Goal: Transaction & Acquisition: Purchase product/service

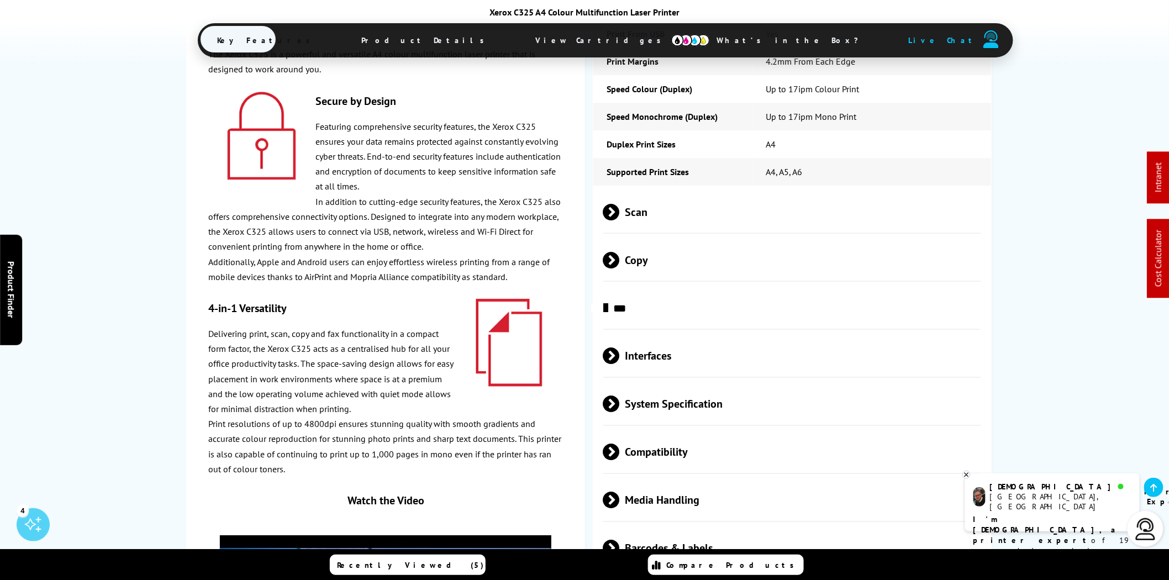
scroll to position [3205, 0]
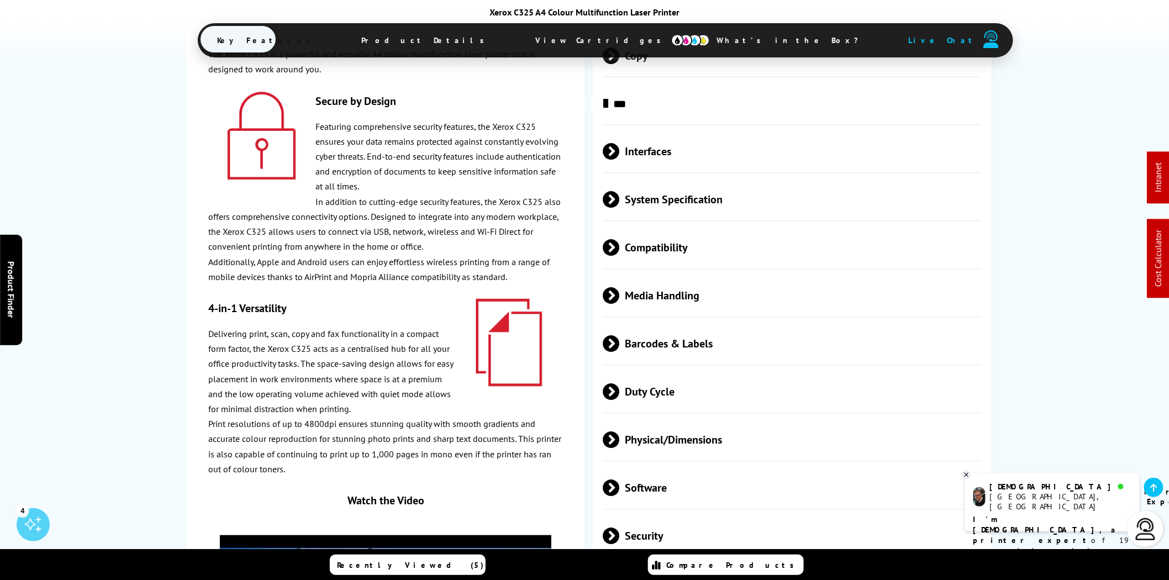
click at [729, 275] on span "Media Handling" at bounding box center [792, 295] width 378 height 41
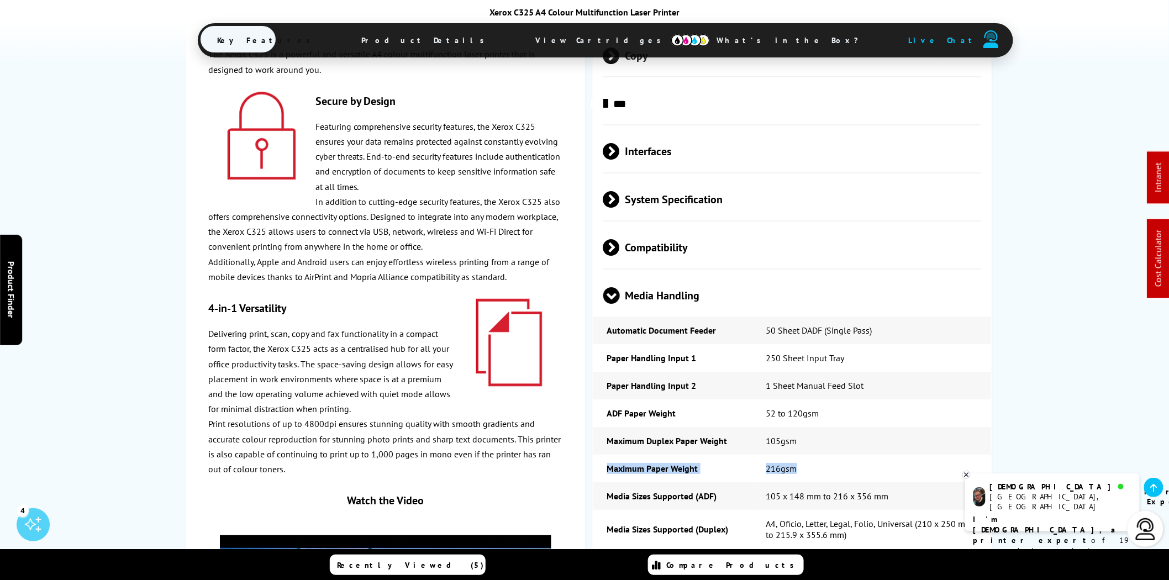
drag, startPoint x: 821, startPoint y: 382, endPoint x: 606, endPoint y: 382, distance: 214.9
click at [606, 455] on tr "Maximum Paper Weight 216gsm" at bounding box center [792, 469] width 398 height 28
copy tr "Maximum Paper Weight 216gsm"
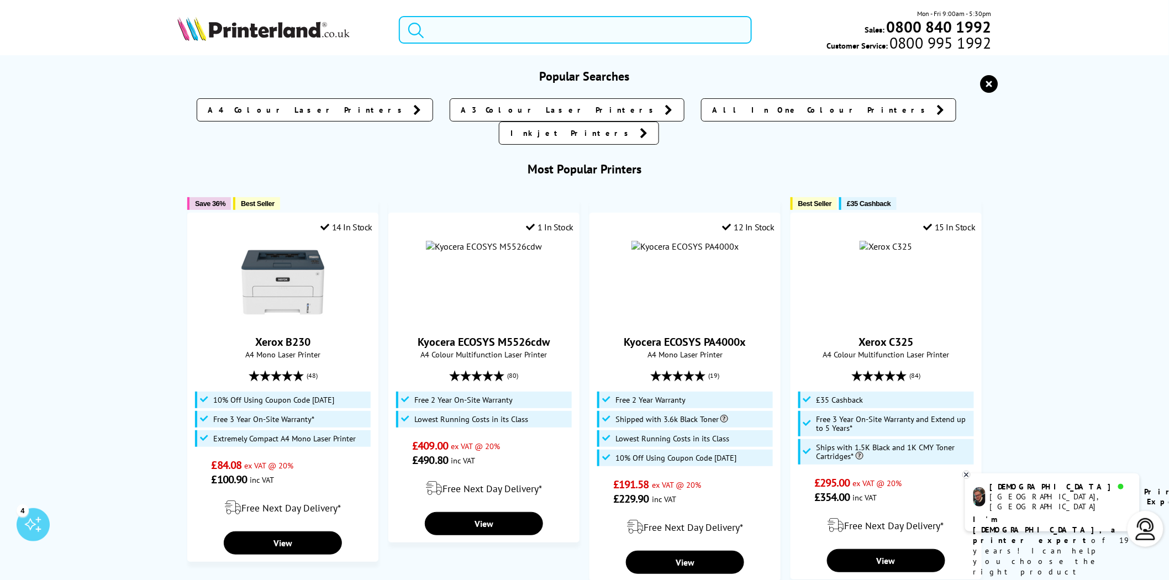
click at [604, 30] on input "search" at bounding box center [575, 30] width 353 height 28
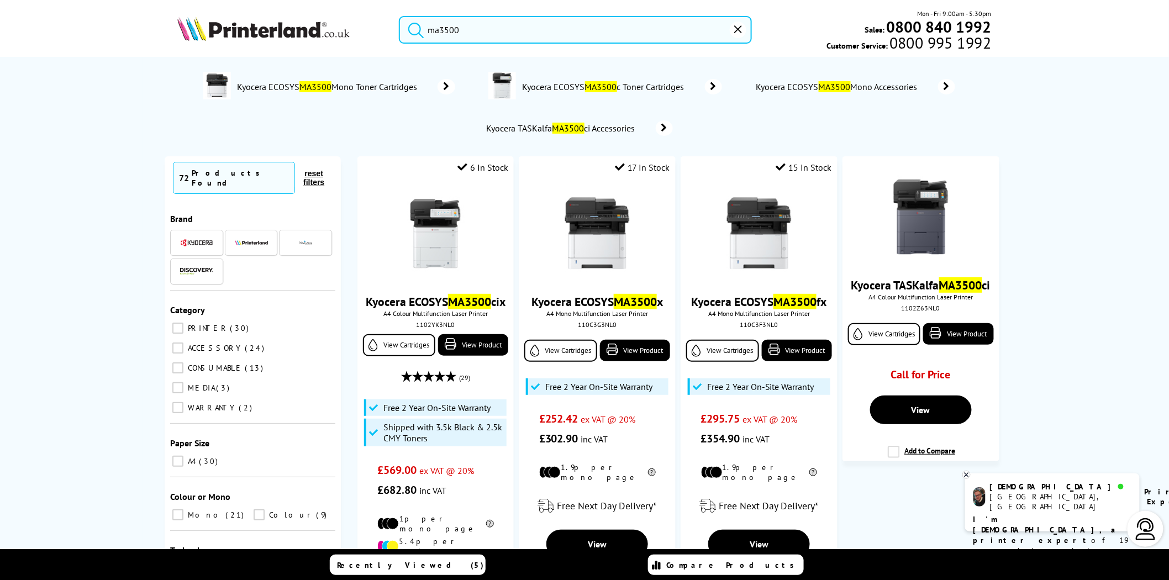
scroll to position [511, 0]
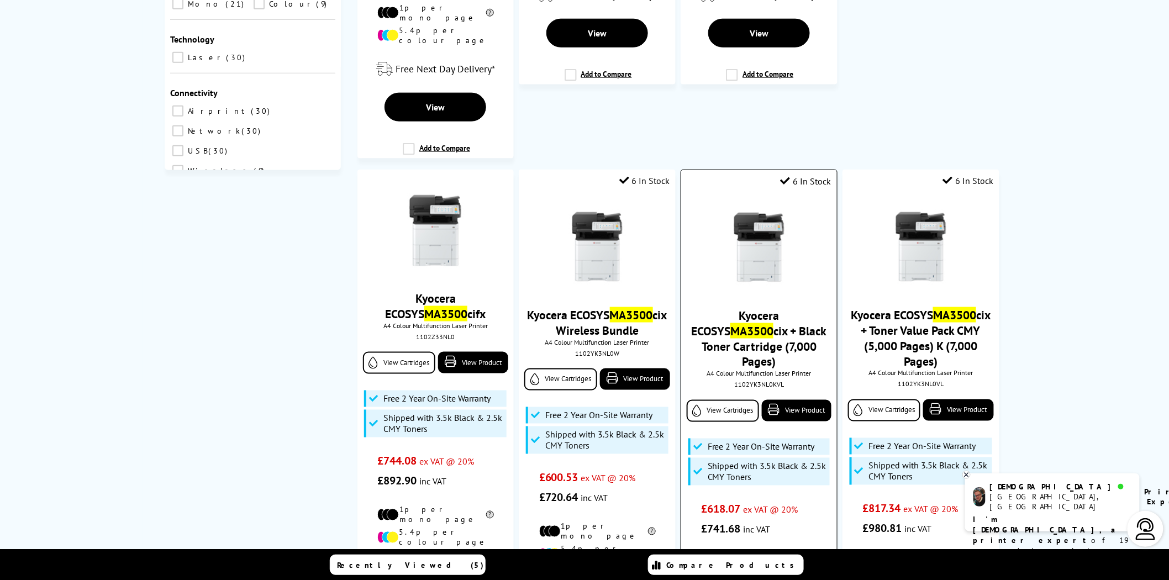
type input "ma3500"
click at [755, 381] on div "1102YK3NL0KVL" at bounding box center [758, 385] width 139 height 8
copy div "1102YK3NL0KVL"
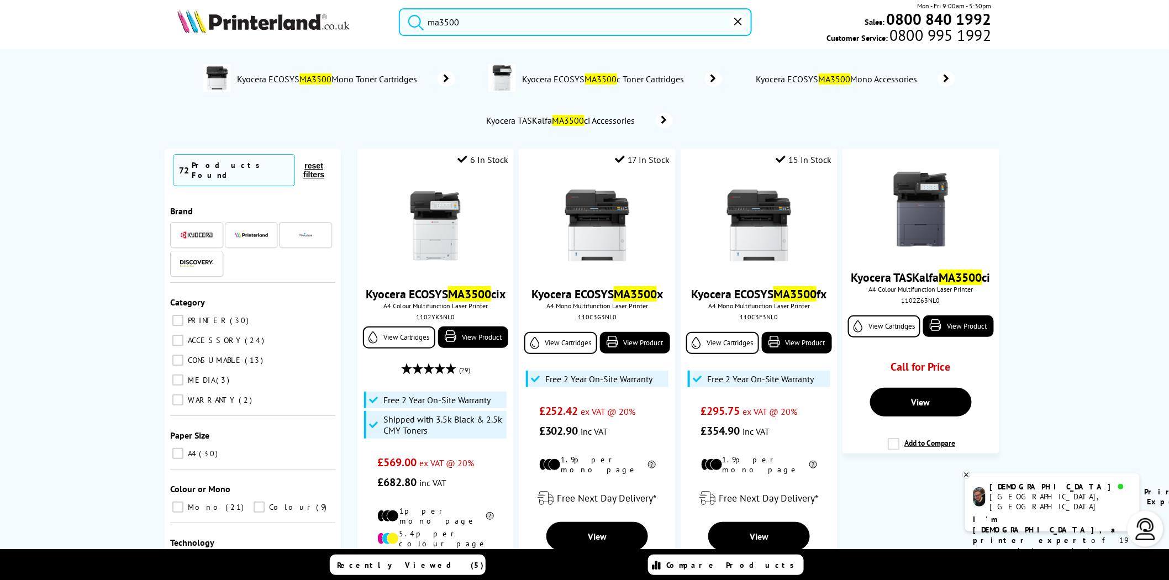
scroll to position [0, 0]
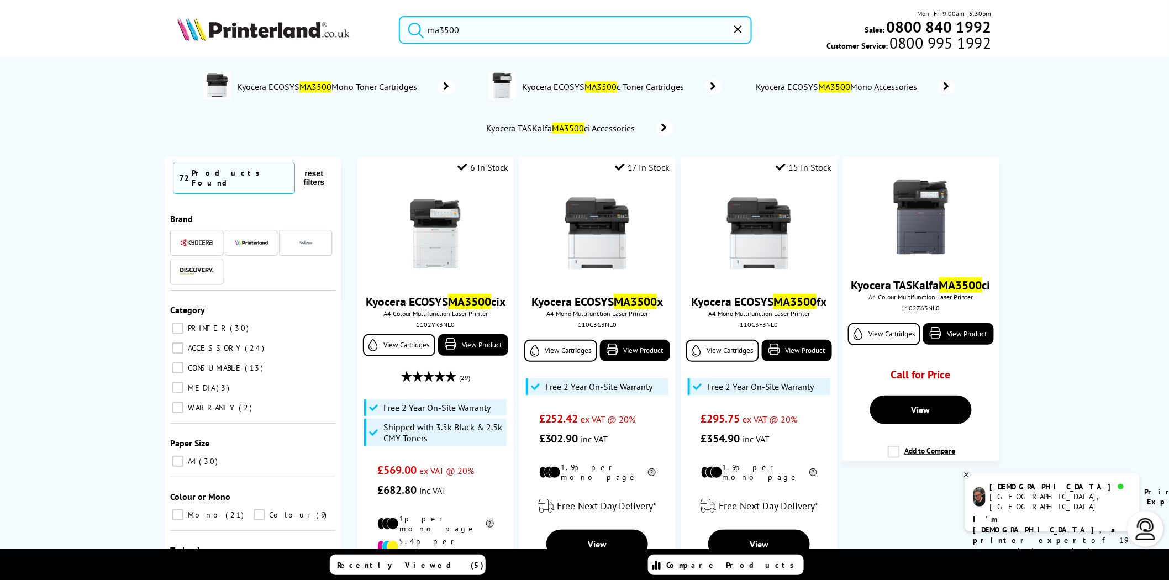
drag, startPoint x: 495, startPoint y: 30, endPoint x: 381, endPoint y: 31, distance: 114.4
click at [385, 30] on div "ma3500" at bounding box center [568, 30] width 367 height 28
click at [439, 28] on input "ma3500" at bounding box center [575, 30] width 353 height 28
drag, startPoint x: 495, startPoint y: 28, endPoint x: 388, endPoint y: 28, distance: 107.2
click at [392, 28] on div "ma3500" at bounding box center [568, 30] width 367 height 28
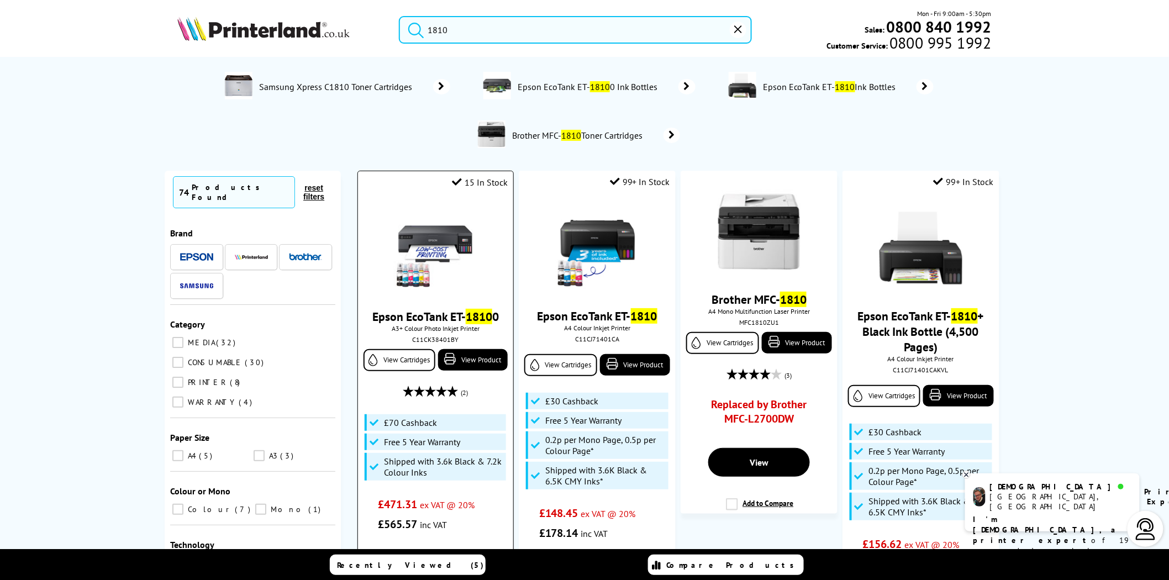
type input "1810"
click at [439, 236] on img at bounding box center [435, 248] width 83 height 83
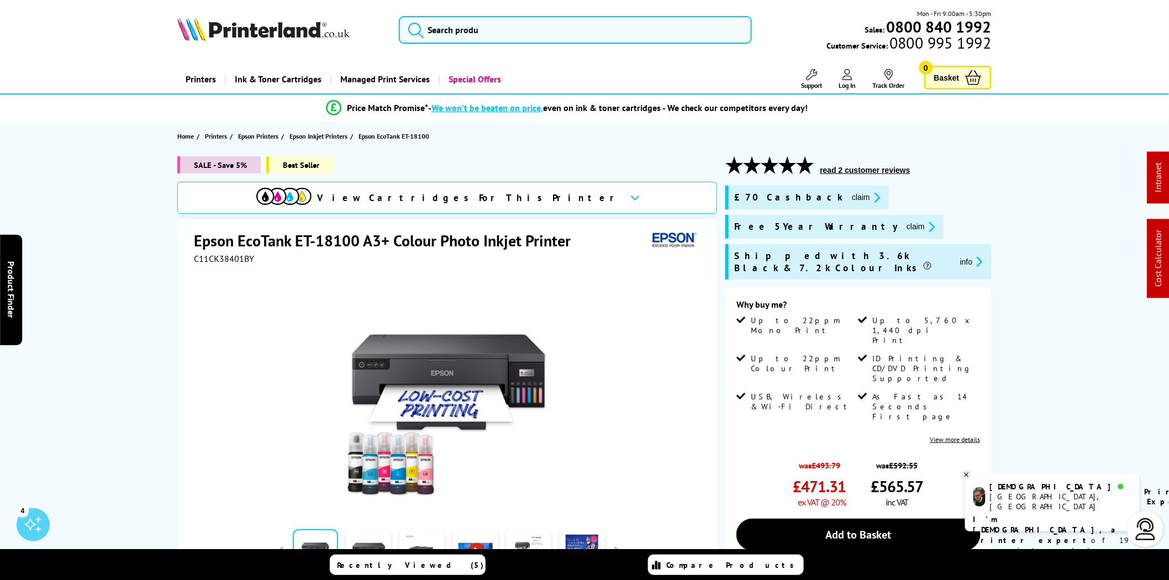
click at [903, 225] on button "claim" at bounding box center [920, 226] width 35 height 13
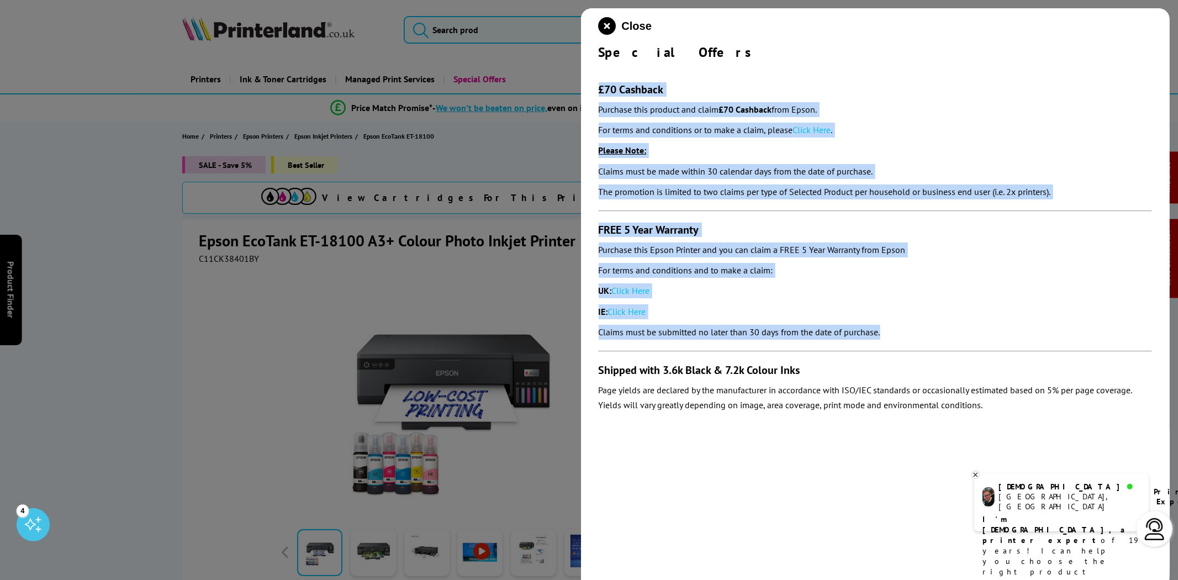
drag, startPoint x: 927, startPoint y: 331, endPoint x: 595, endPoint y: 91, distance: 410.1
click at [595, 91] on div "Close Special Offers £70 Cashback Purchase this product and claim £70 Cashback …" at bounding box center [875, 298] width 589 height 580
copy section "£70 Cashback Purchase this product and claim £70 Cashback from Epson. For terms…"
click at [817, 130] on link "Click Here" at bounding box center [812, 129] width 38 height 11
click at [640, 291] on link "Click Here" at bounding box center [631, 290] width 38 height 11
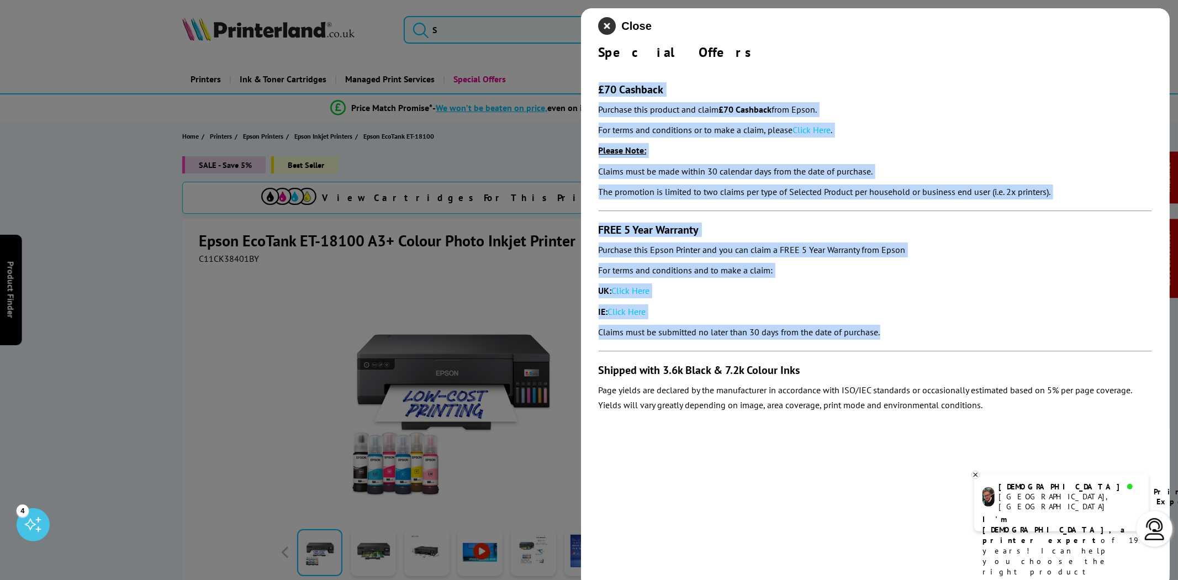
drag, startPoint x: 608, startPoint y: 20, endPoint x: 378, endPoint y: 110, distance: 247.0
click at [608, 20] on icon "close modal" at bounding box center [608, 26] width 18 height 18
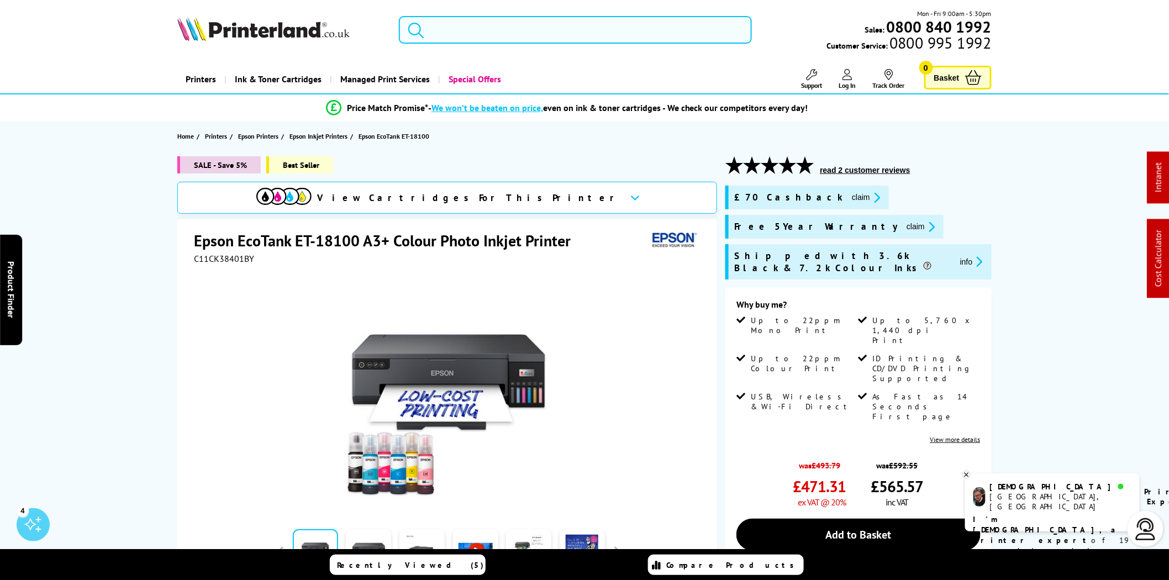
click at [543, 30] on input "search" at bounding box center [575, 30] width 353 height 28
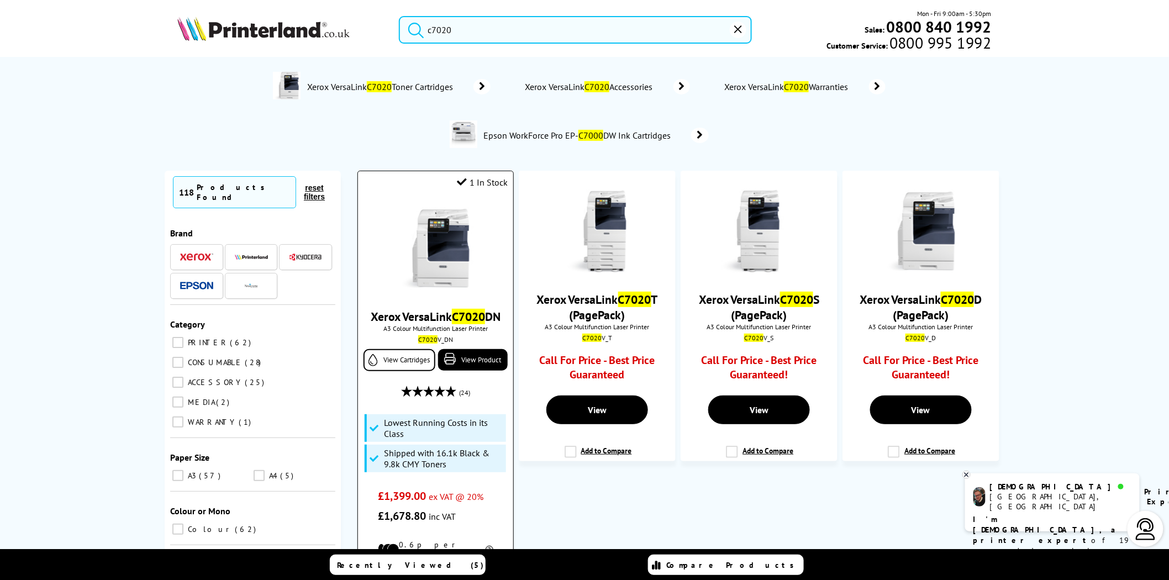
type input "c7020"
click at [434, 255] on img at bounding box center [435, 248] width 83 height 83
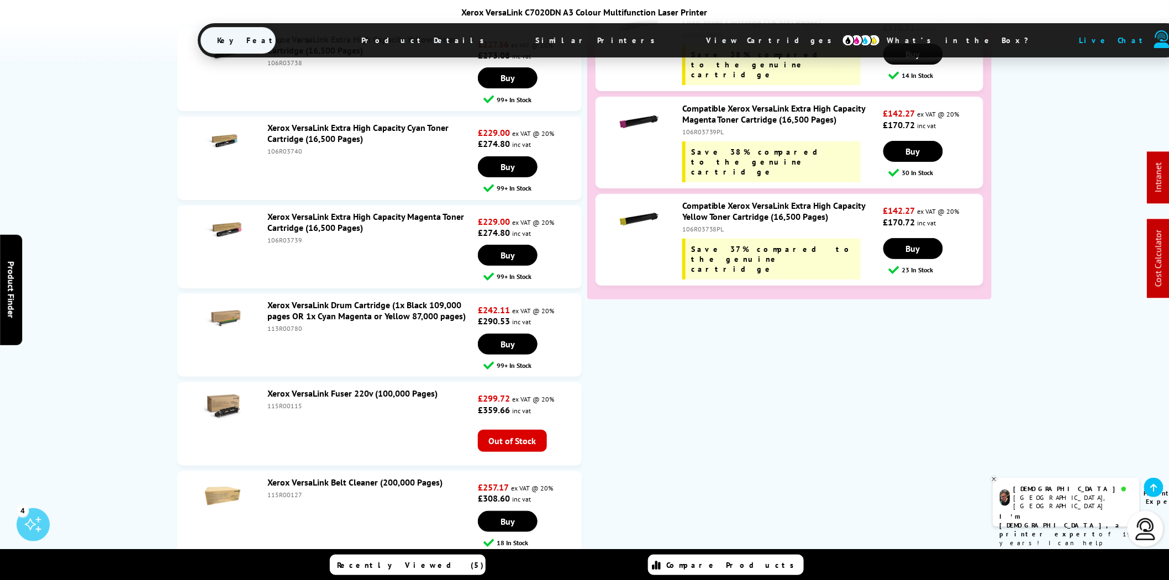
scroll to position [4951, 0]
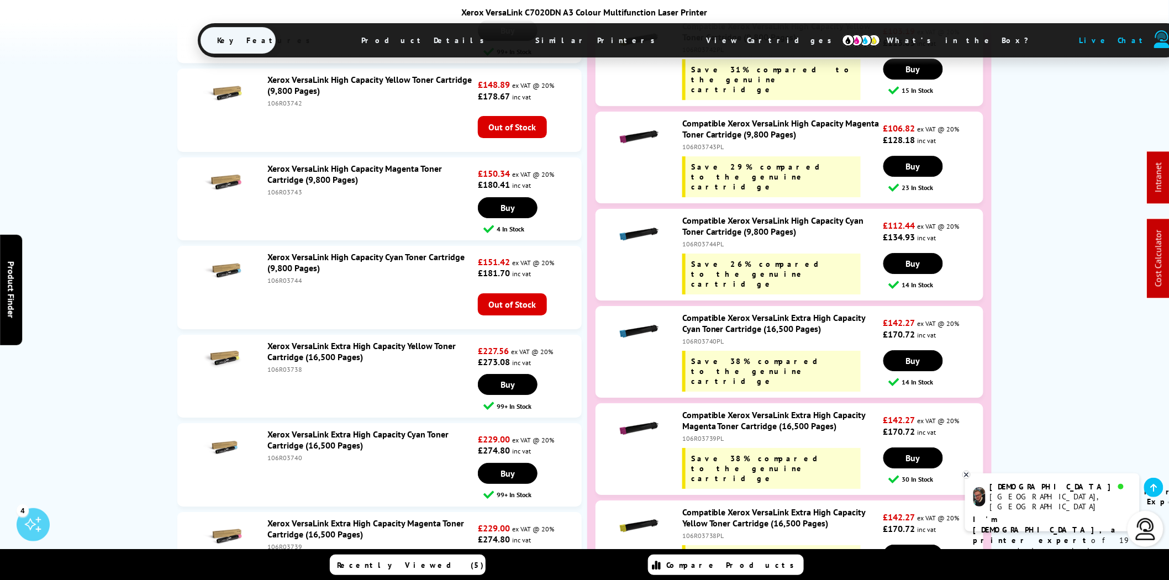
click at [703, 337] on div "106R03740PL" at bounding box center [781, 341] width 198 height 8
copy div "106R03740PL"
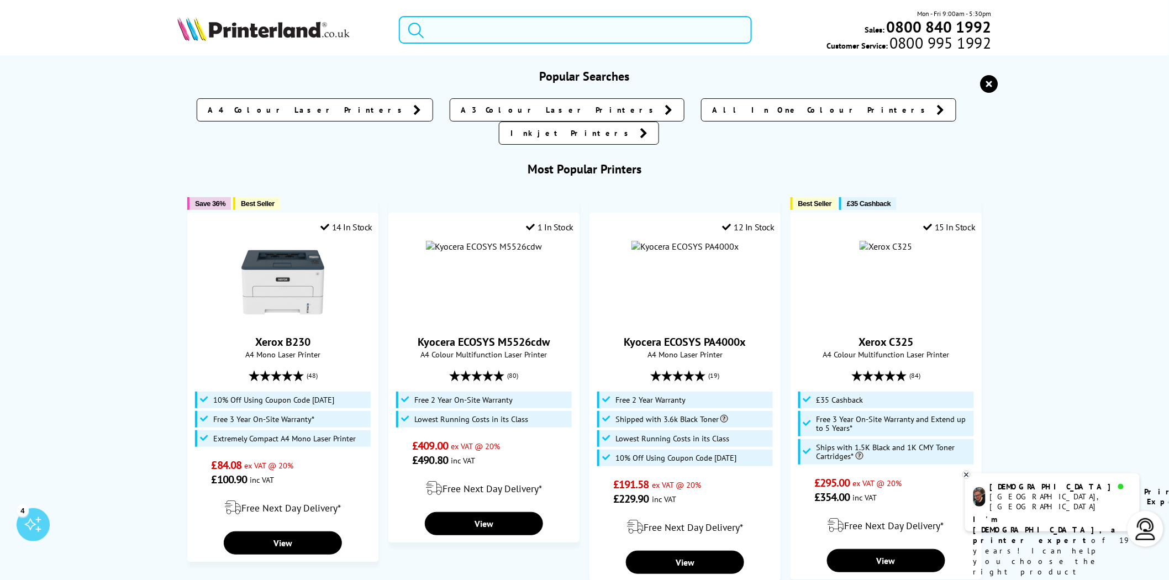
click at [548, 25] on input "search" at bounding box center [575, 30] width 353 height 28
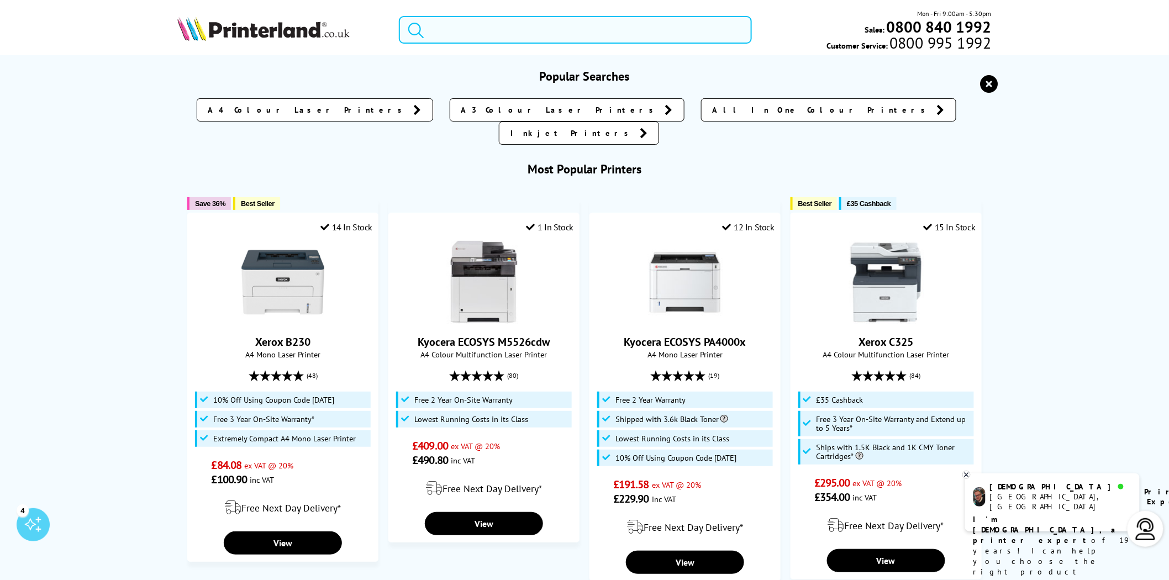
click at [571, 40] on input "search" at bounding box center [575, 30] width 353 height 28
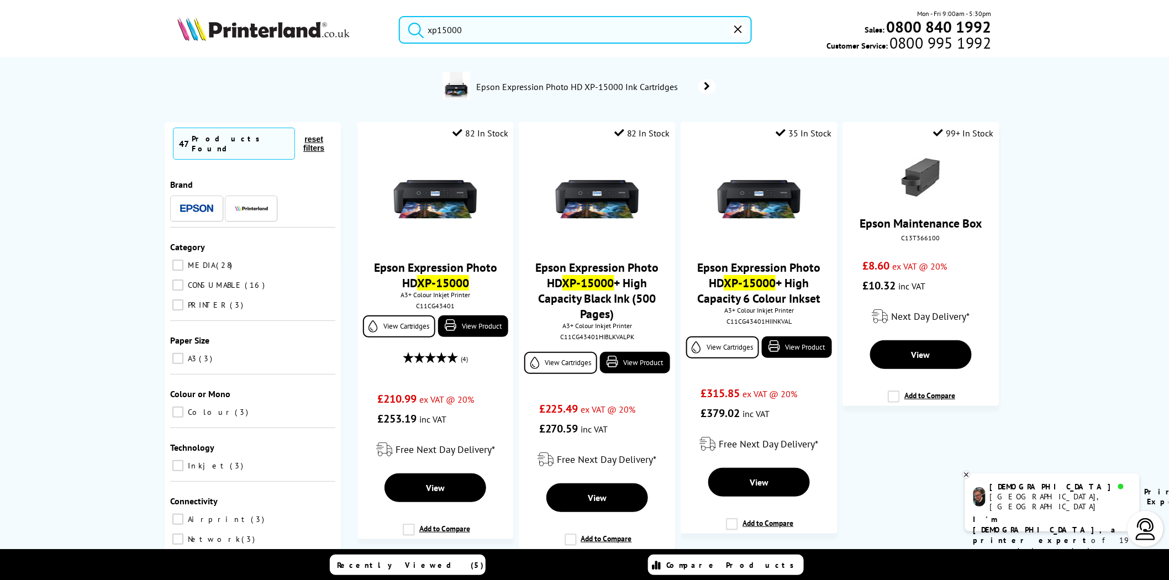
type input "xp15000"
drag, startPoint x: 437, startPoint y: 203, endPoint x: 420, endPoint y: 205, distance: 17.3
click at [437, 203] on img at bounding box center [435, 200] width 83 height 83
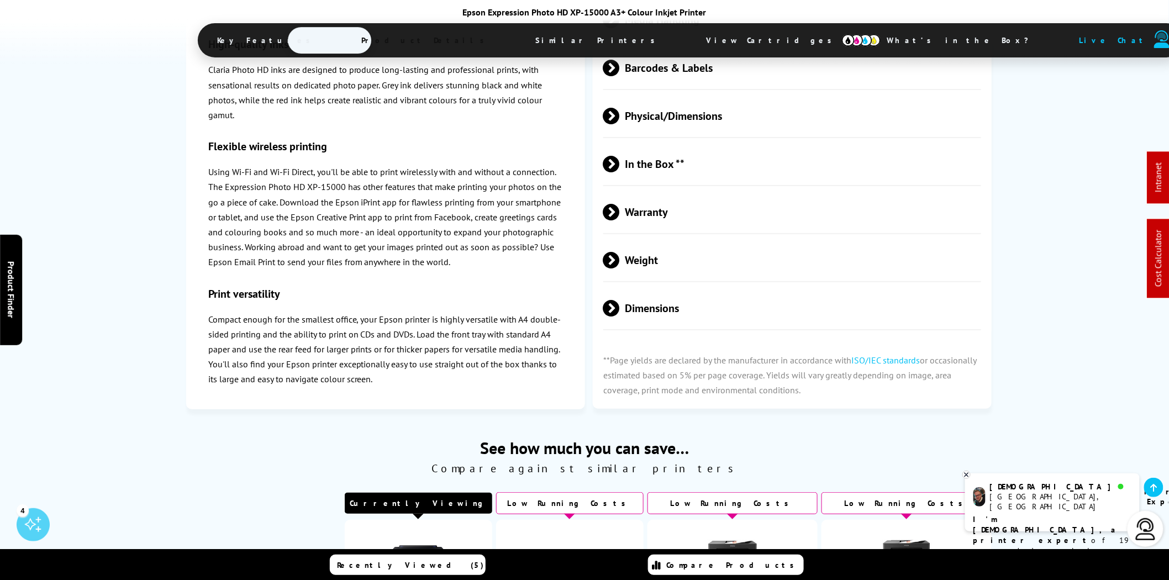
scroll to position [1316, 0]
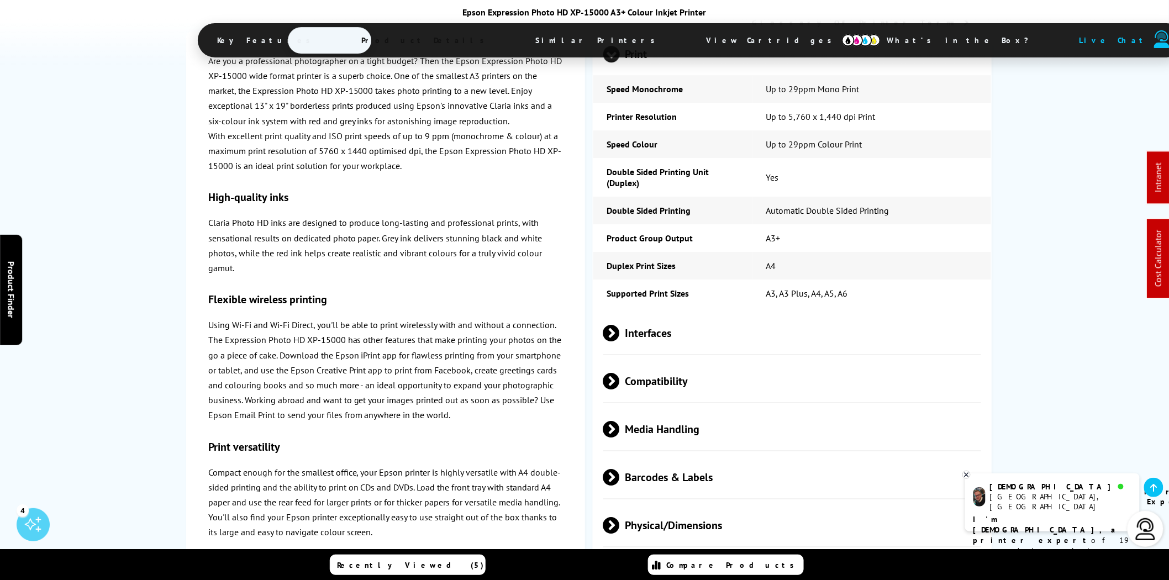
click at [739, 447] on span "Media Handling" at bounding box center [792, 429] width 378 height 41
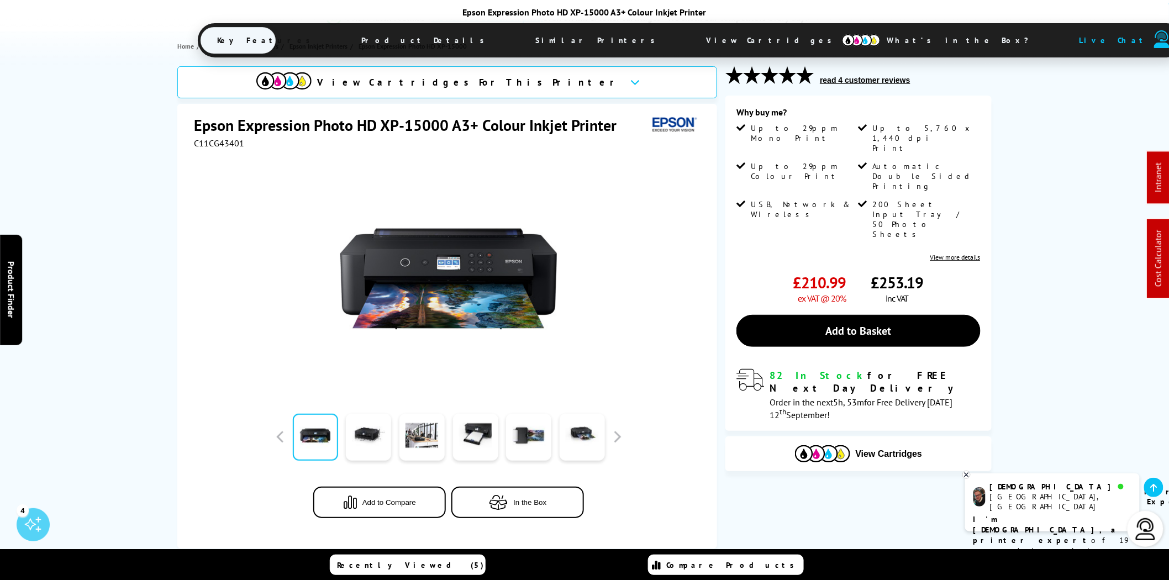
scroll to position [0, 0]
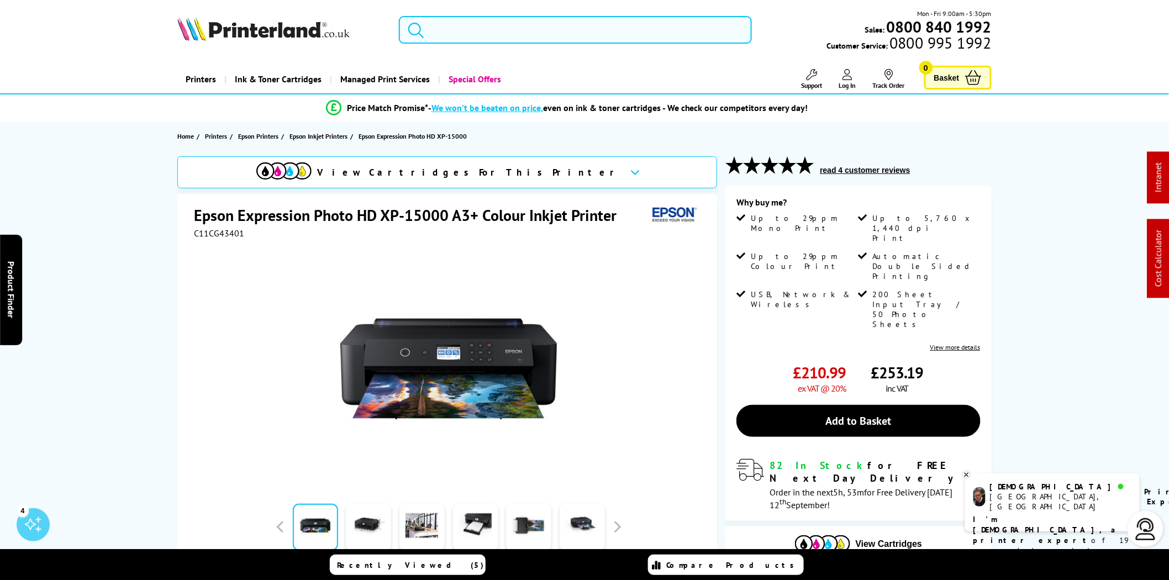
click at [555, 30] on input "search" at bounding box center [575, 30] width 353 height 28
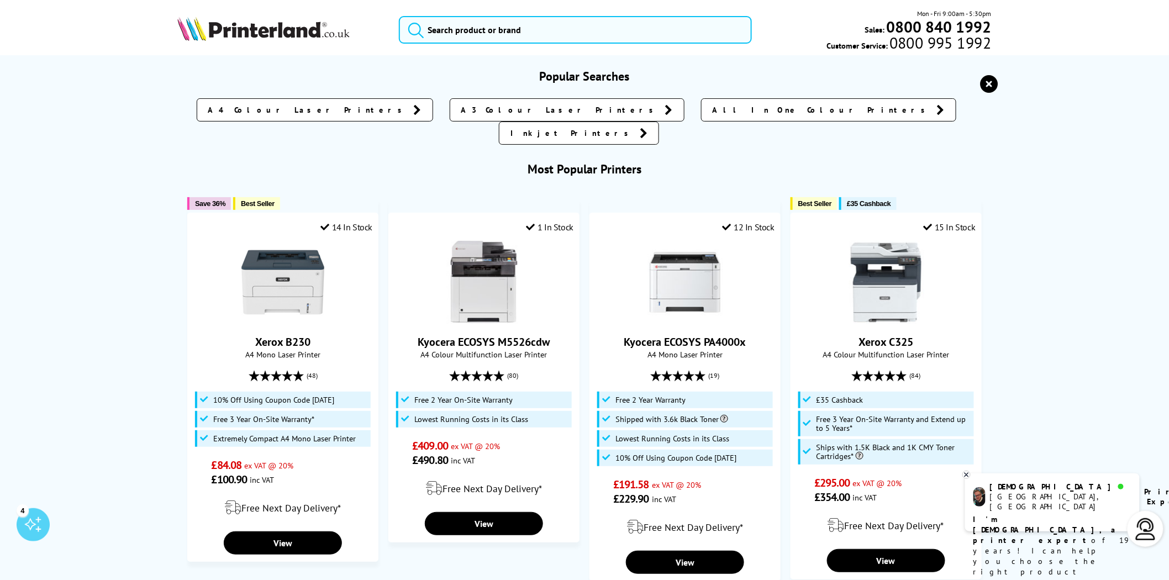
drag, startPoint x: 461, startPoint y: 8, endPoint x: 460, endPoint y: 18, distance: 10.0
click at [461, 8] on div "Mon - Fri 9:00am - 5:30pm Sales: 0800 840 1992 Customer Service: 0800 995 1992" at bounding box center [585, 32] width 884 height 49
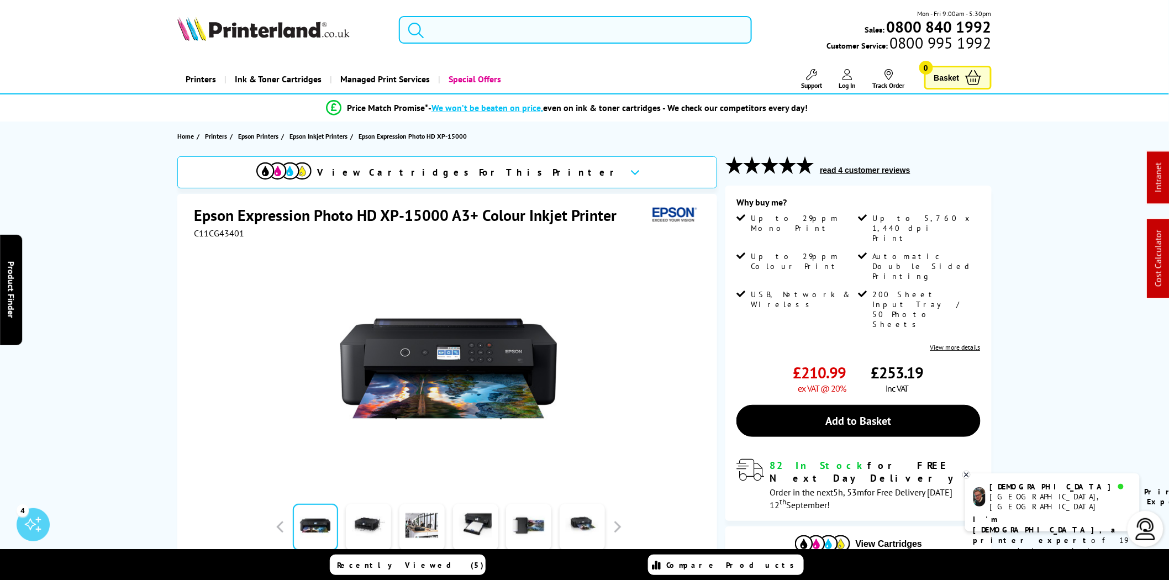
click at [460, 19] on input "search" at bounding box center [575, 30] width 353 height 28
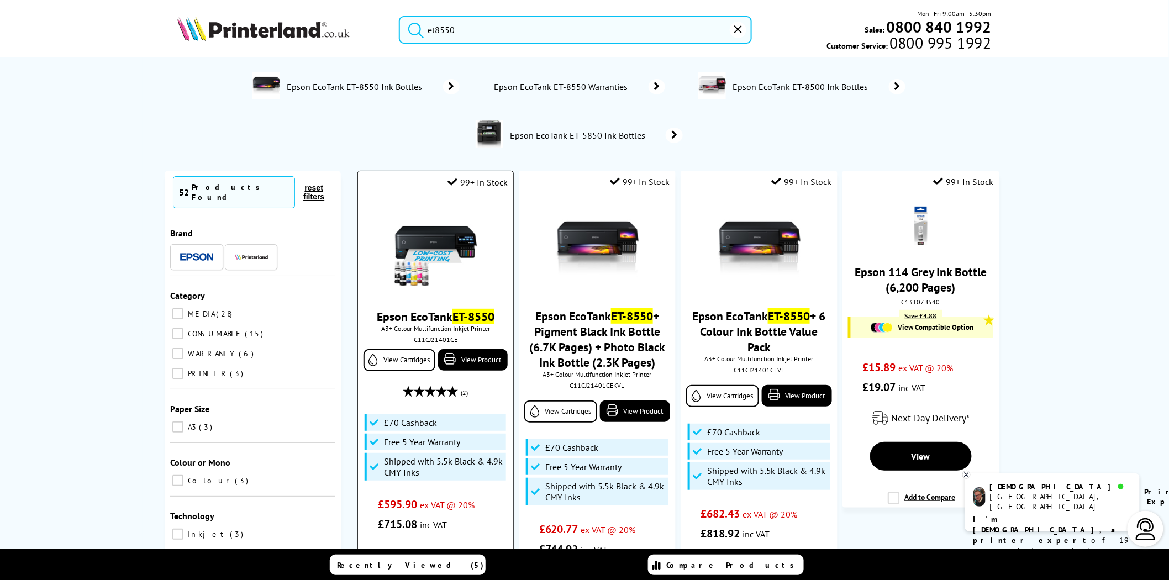
type input "et8550"
click at [458, 238] on img at bounding box center [435, 248] width 83 height 83
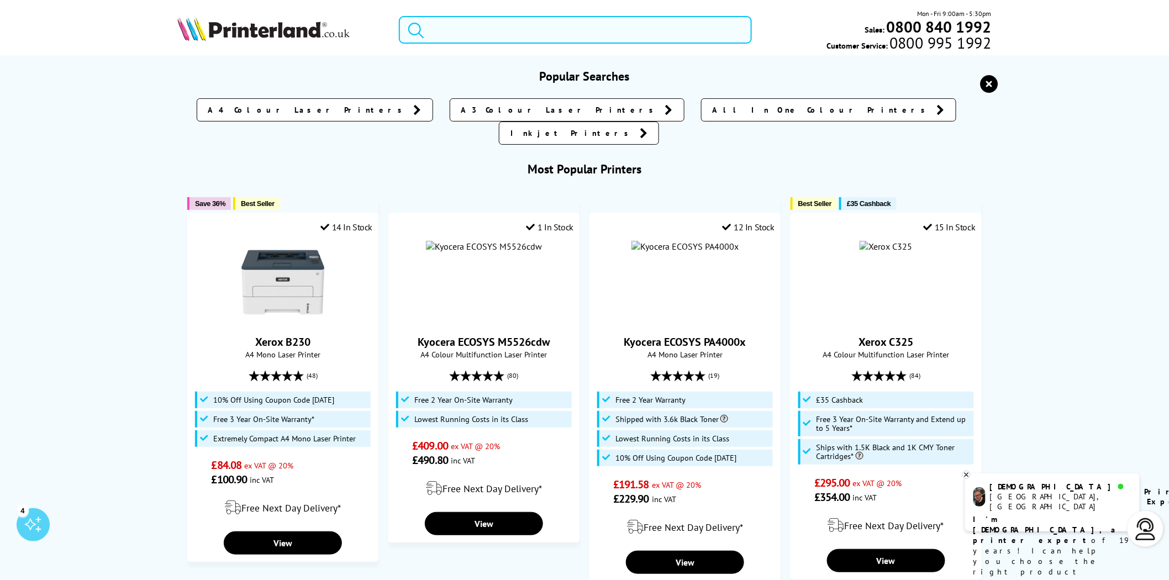
click at [465, 36] on input "search" at bounding box center [575, 30] width 353 height 28
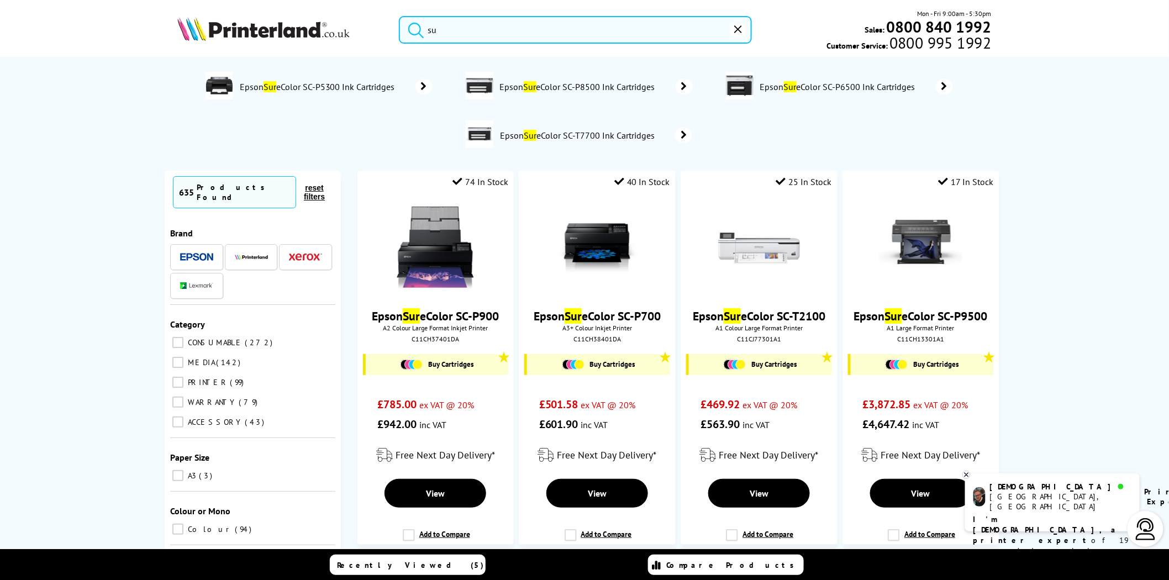
type input "s"
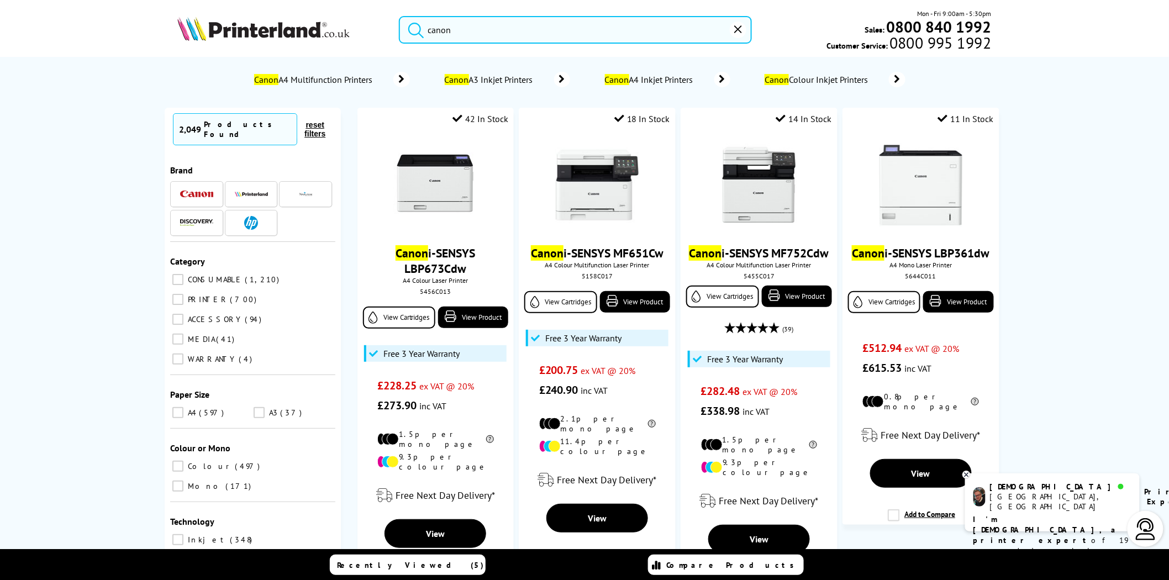
type input "canon"
click at [277, 36] on img at bounding box center [263, 29] width 172 height 24
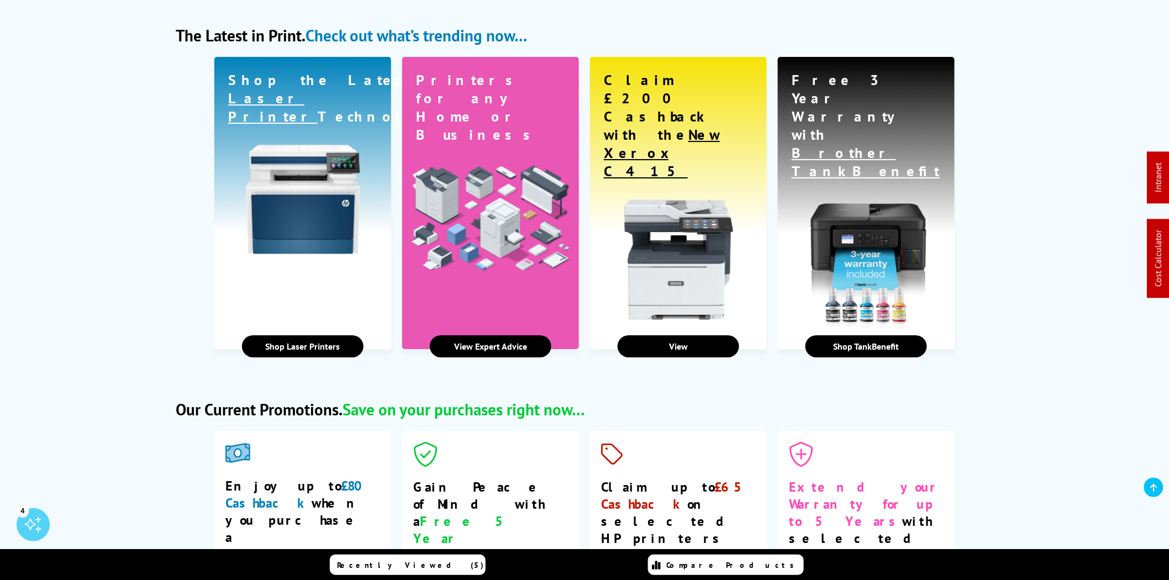
scroll to position [1738, 0]
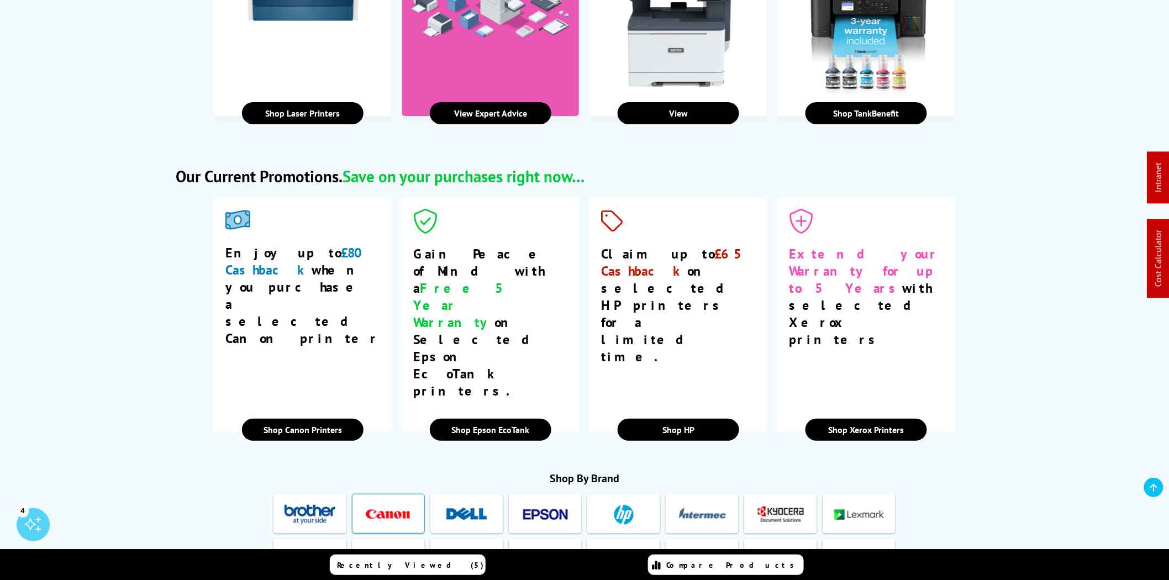
click at [400, 504] on img at bounding box center [388, 514] width 51 height 20
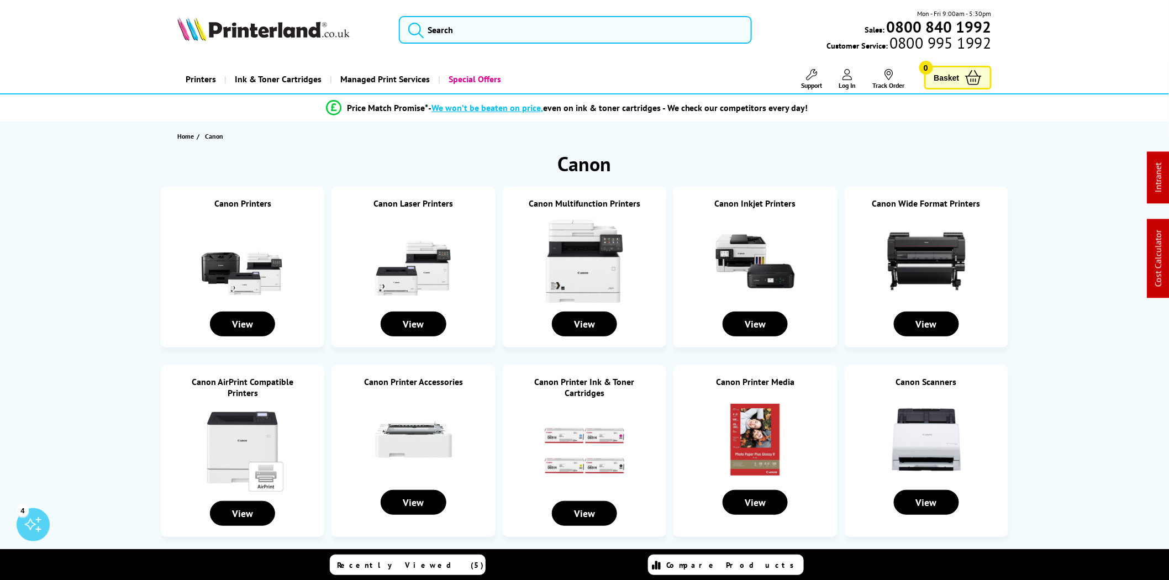
click at [765, 203] on link "Canon Inkjet Printers" at bounding box center [755, 203] width 81 height 11
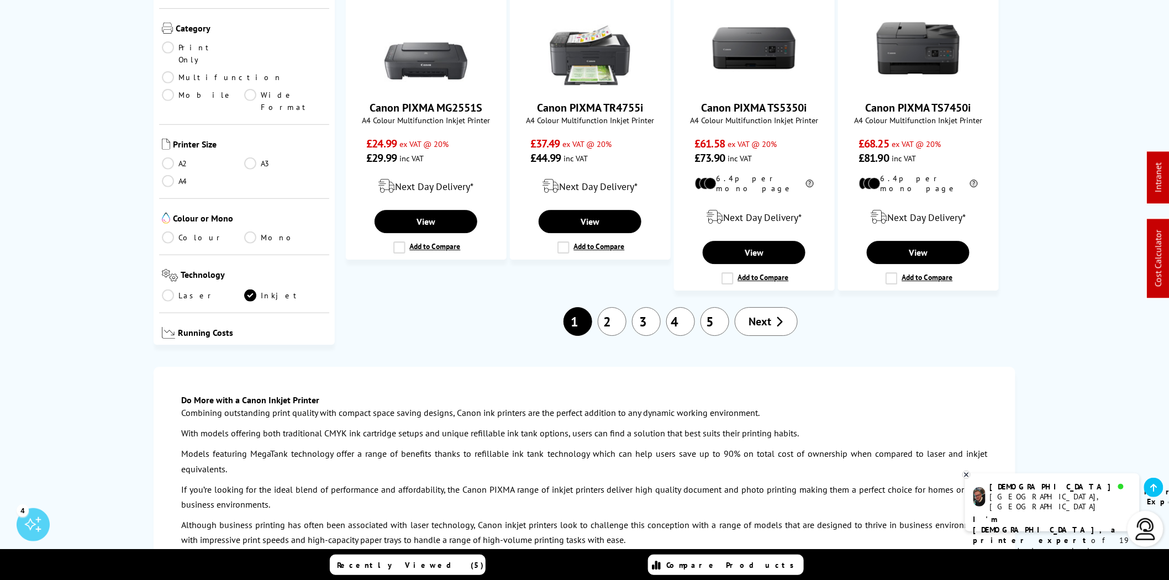
scroll to position [1330, 0]
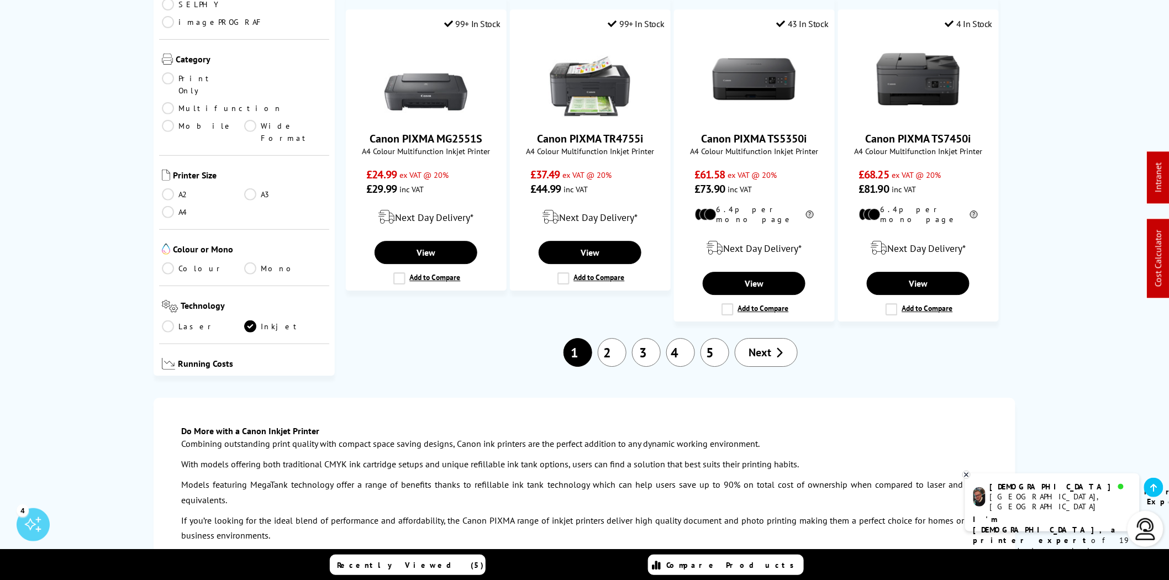
click at [711, 338] on link "5" at bounding box center [714, 352] width 29 height 29
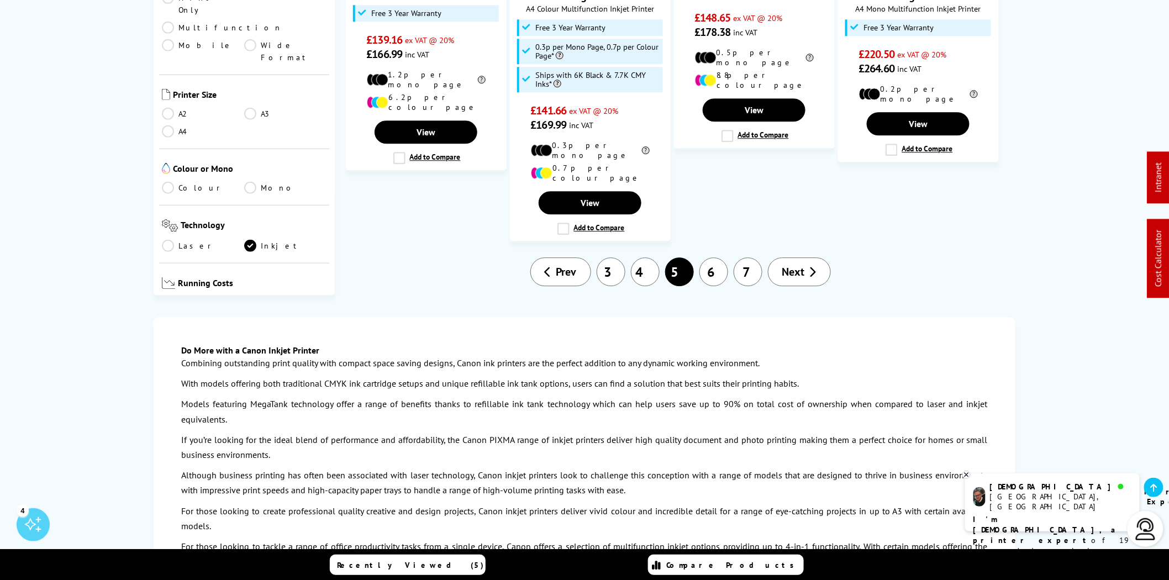
scroll to position [920, 0]
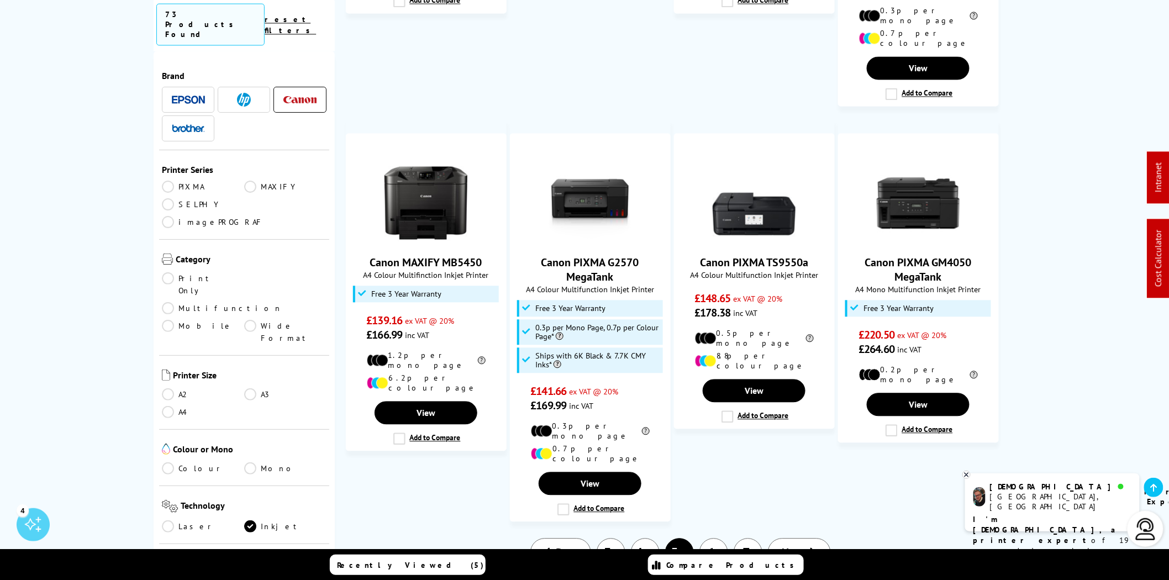
click at [637, 538] on link "4" at bounding box center [645, 552] width 29 height 29
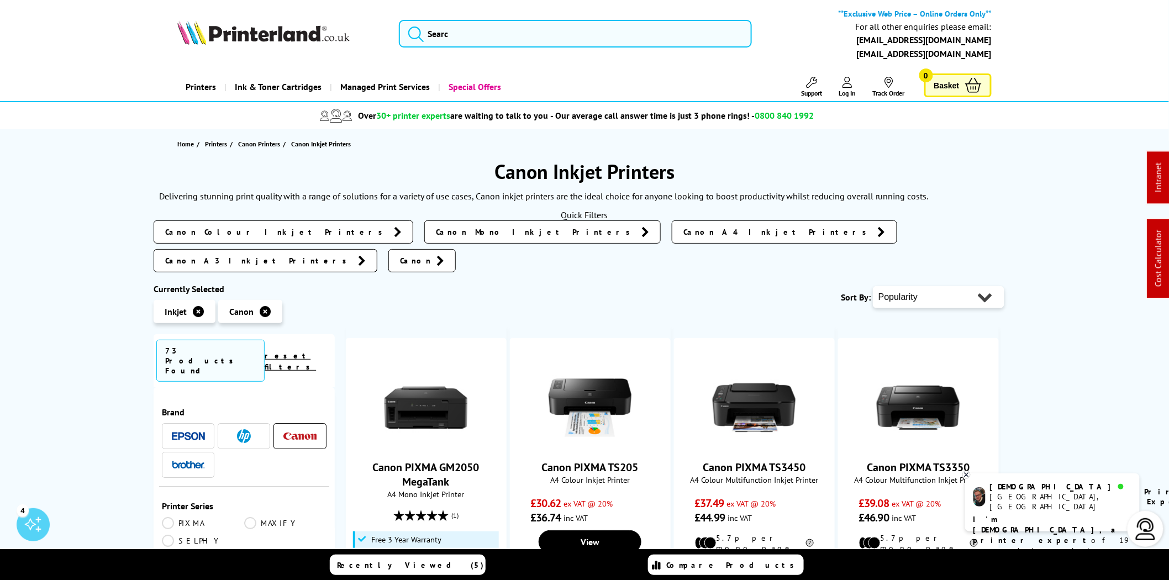
click at [253, 552] on link "imagePROGRAF" at bounding box center [213, 558] width 102 height 12
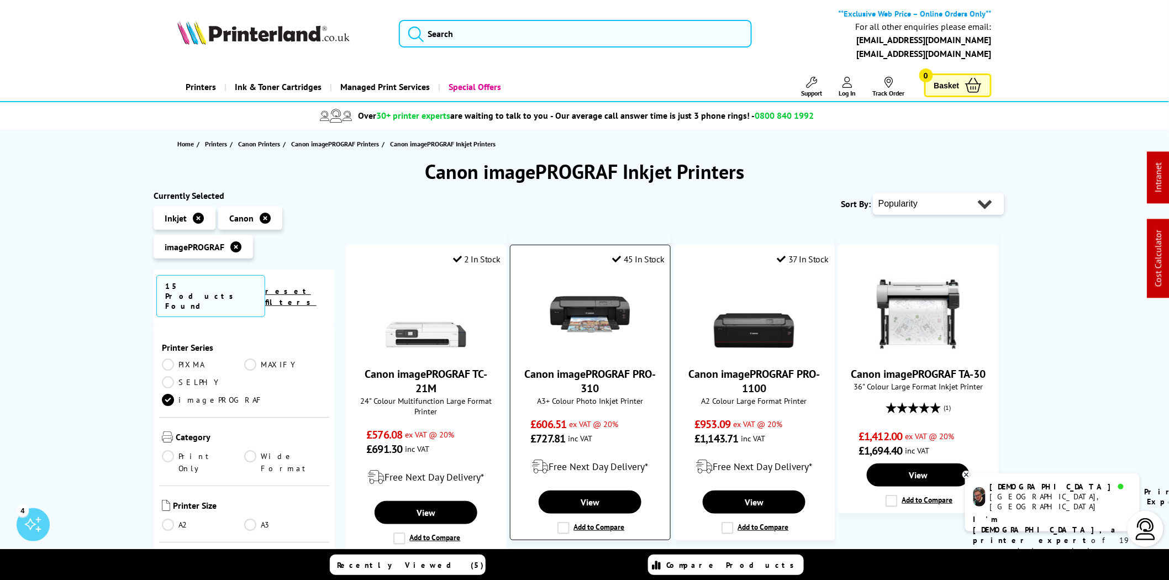
click at [589, 300] on img at bounding box center [589, 314] width 83 height 83
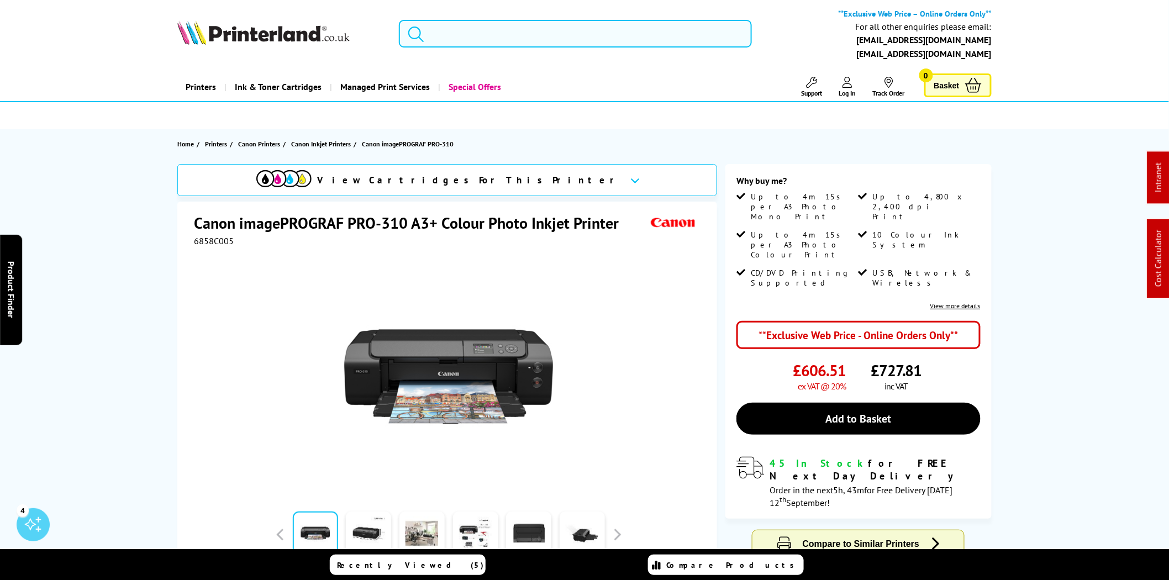
click at [514, 31] on input "search" at bounding box center [575, 34] width 353 height 28
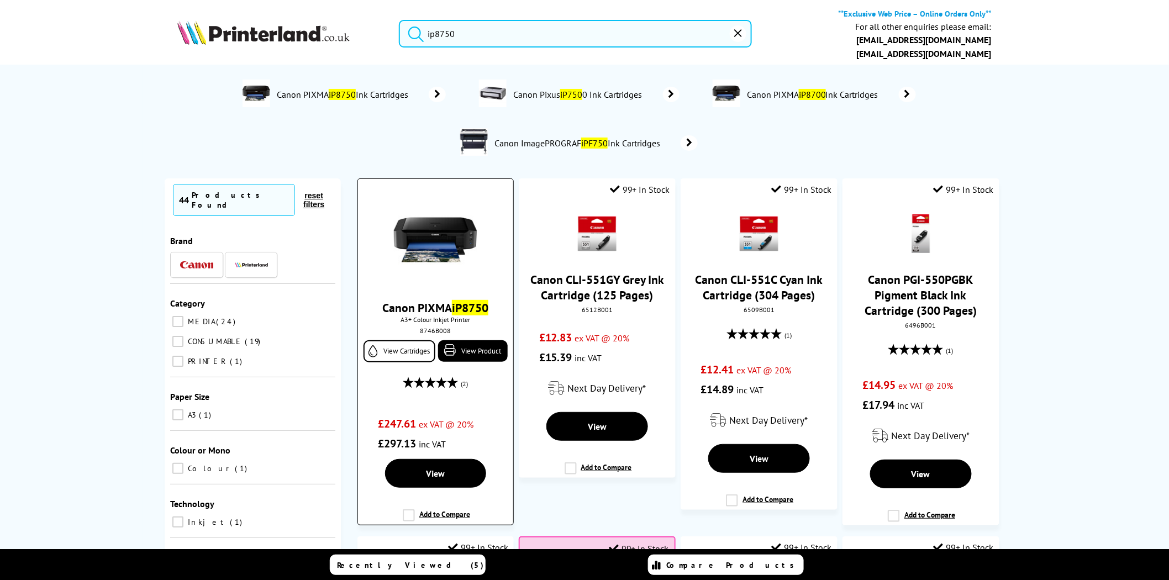
type input "ip8750"
click at [441, 218] on img at bounding box center [435, 239] width 83 height 83
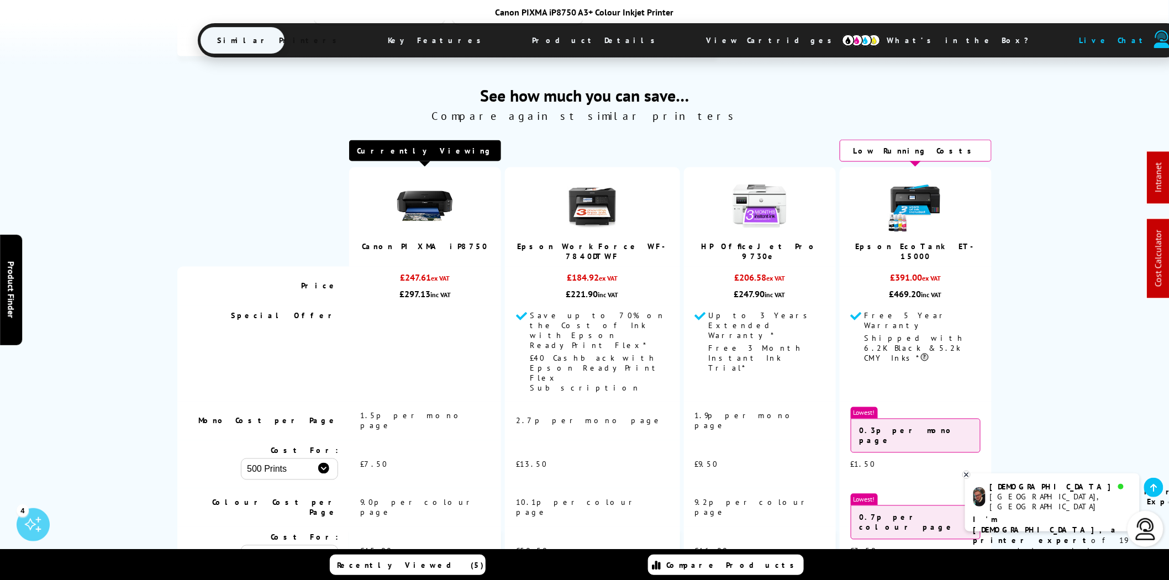
click at [689, 42] on span "View Cartridges" at bounding box center [773, 40] width 169 height 29
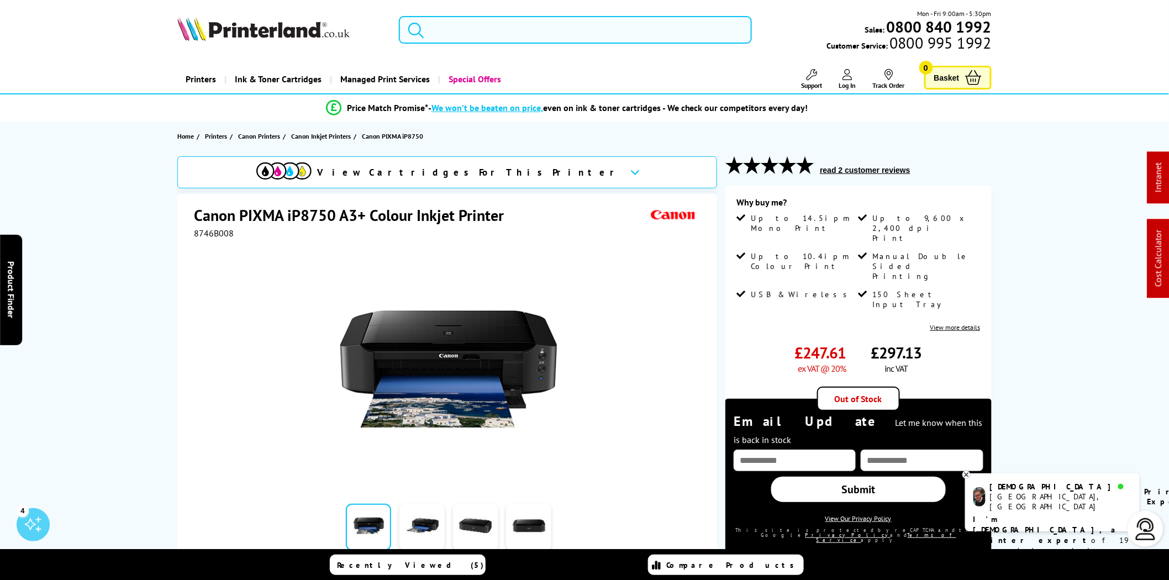
click at [587, 24] on input "search" at bounding box center [575, 30] width 353 height 28
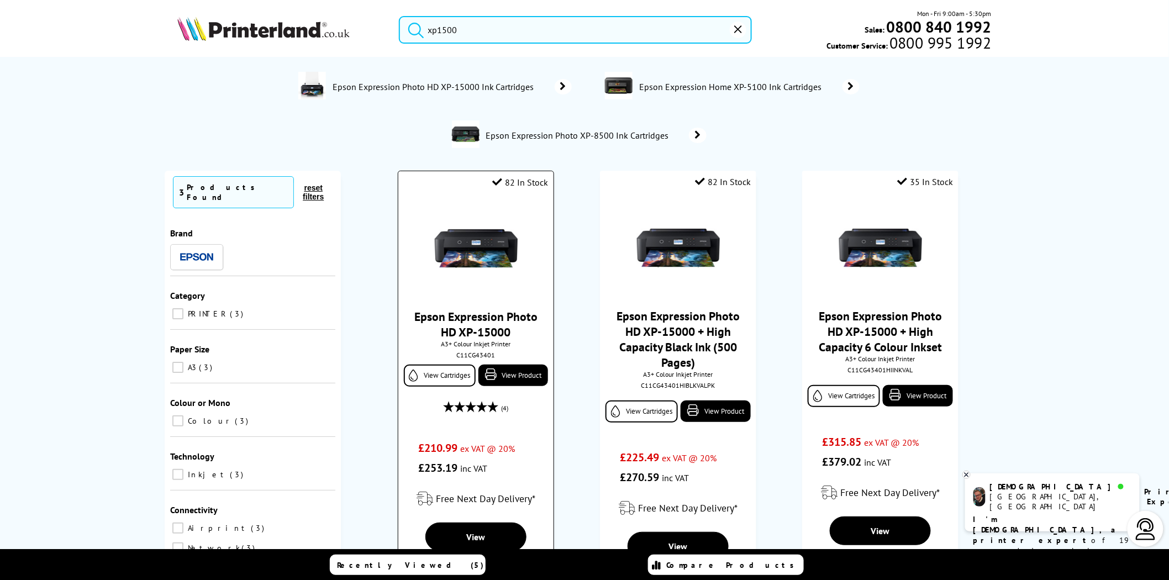
type input "xp1500"
click at [470, 239] on img at bounding box center [476, 248] width 83 height 83
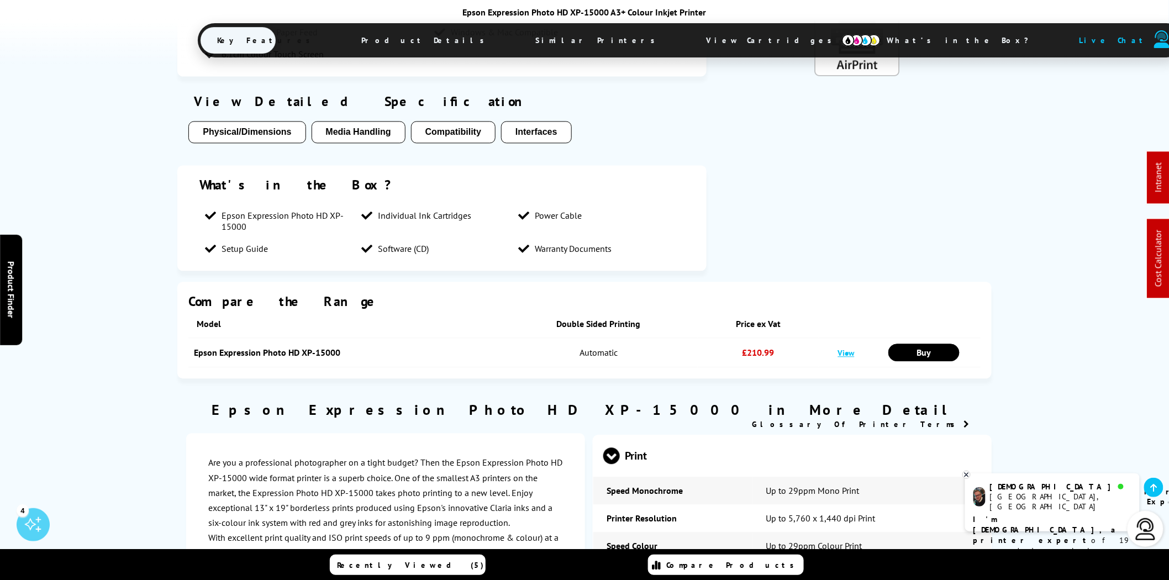
click at [689, 40] on span "View Cartridges" at bounding box center [773, 40] width 169 height 29
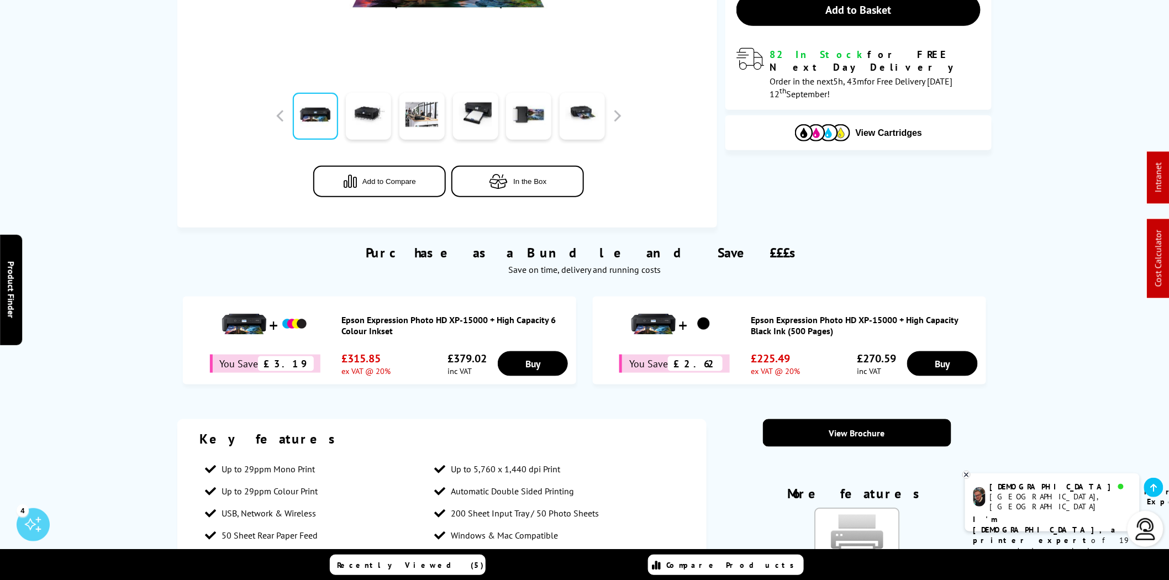
scroll to position [2, 0]
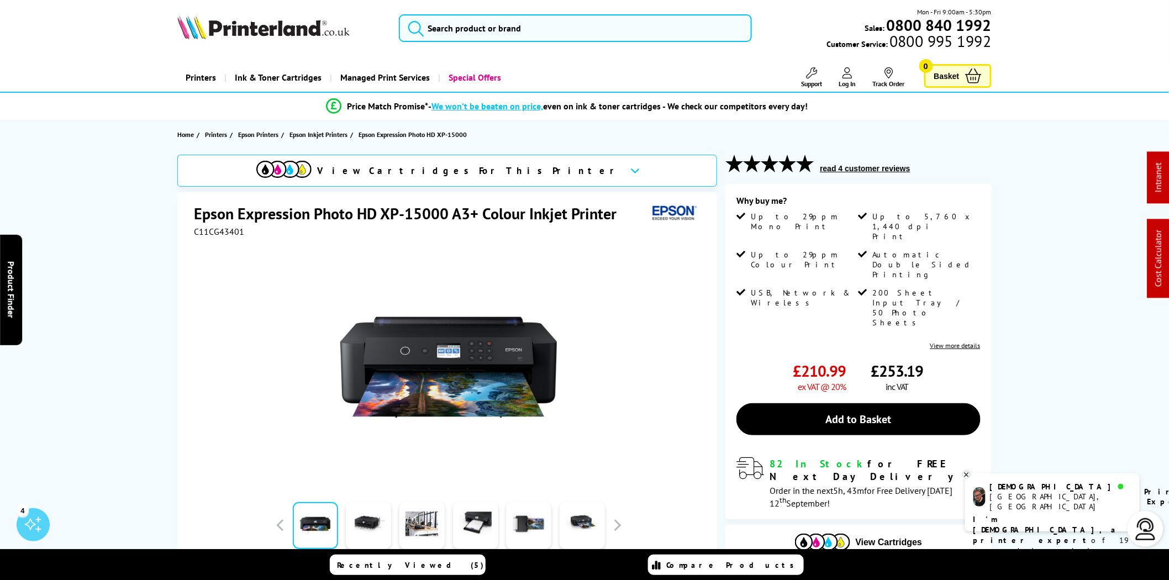
click at [279, 38] on img at bounding box center [263, 27] width 172 height 24
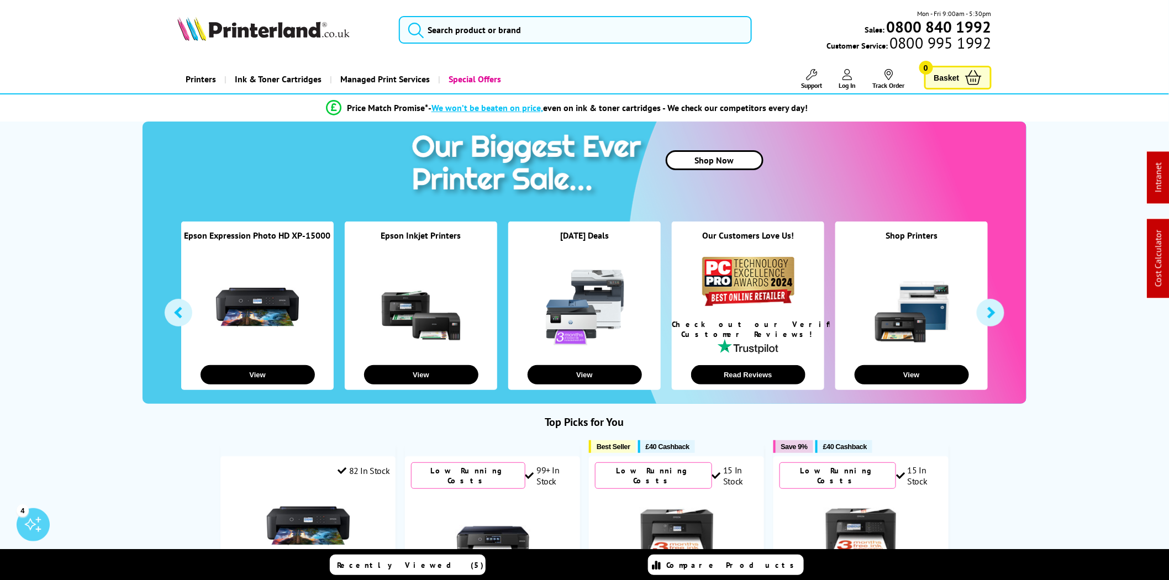
click at [244, 42] on picture at bounding box center [263, 37] width 172 height 11
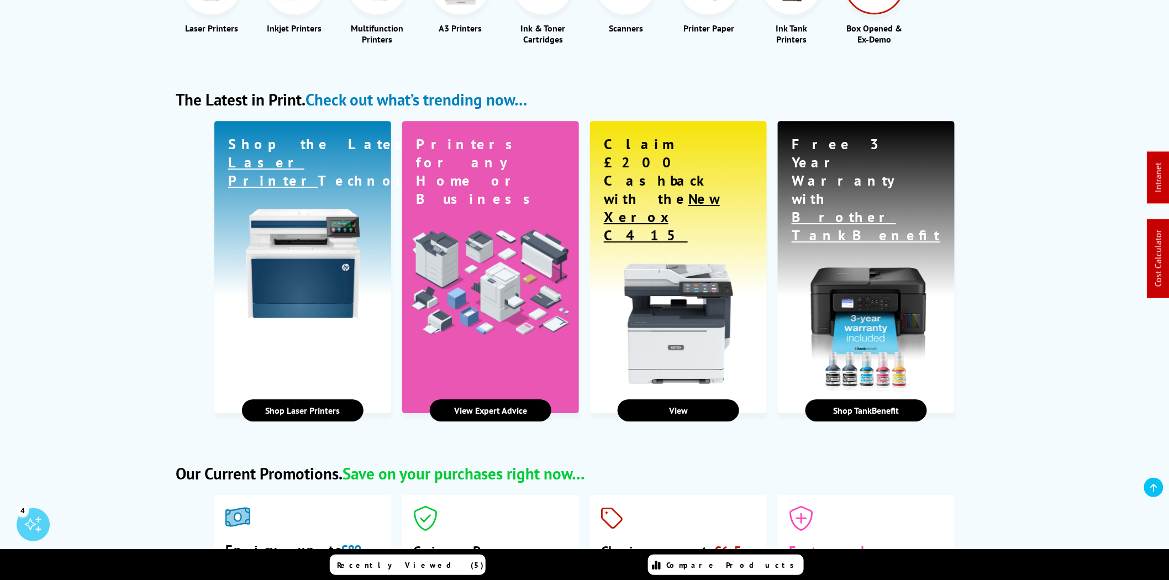
scroll to position [1637, 0]
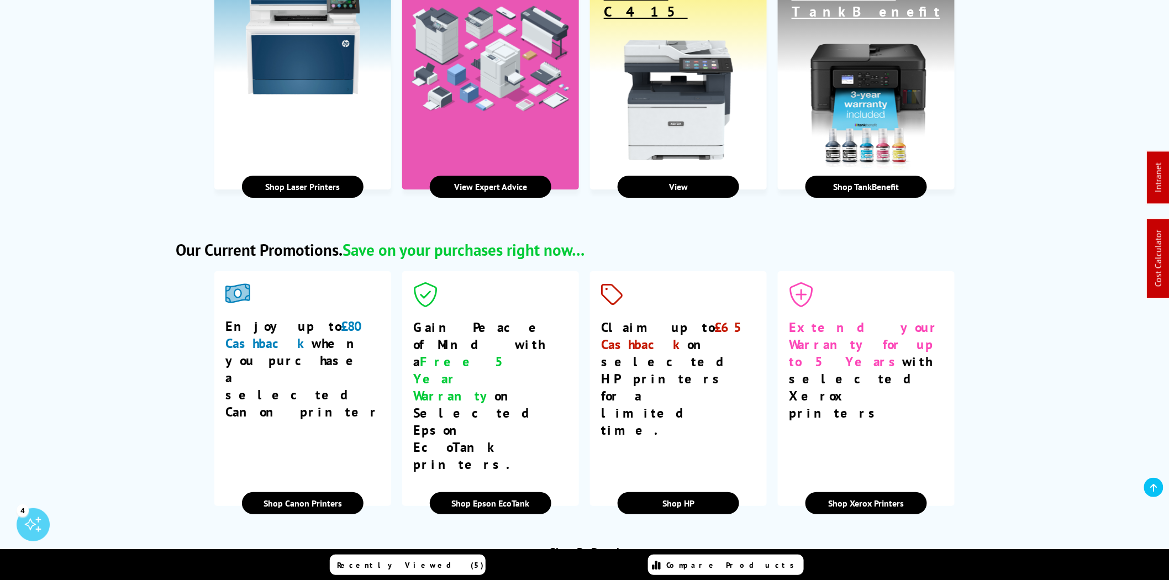
click at [389, 578] on img at bounding box center [388, 588] width 51 height 20
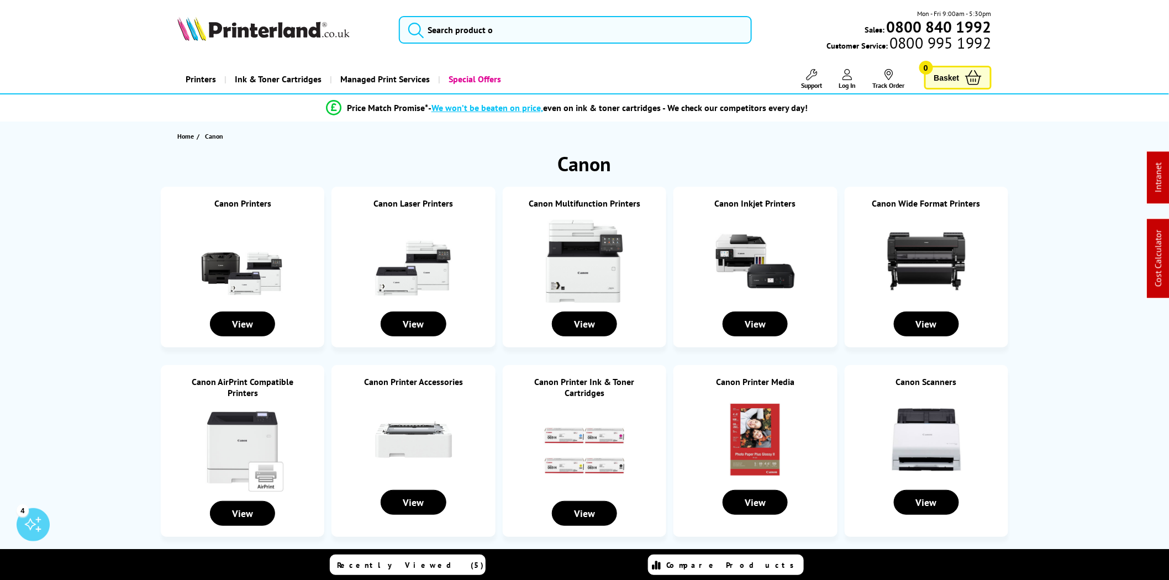
click at [777, 205] on link "Canon Inkjet Printers" at bounding box center [755, 203] width 81 height 11
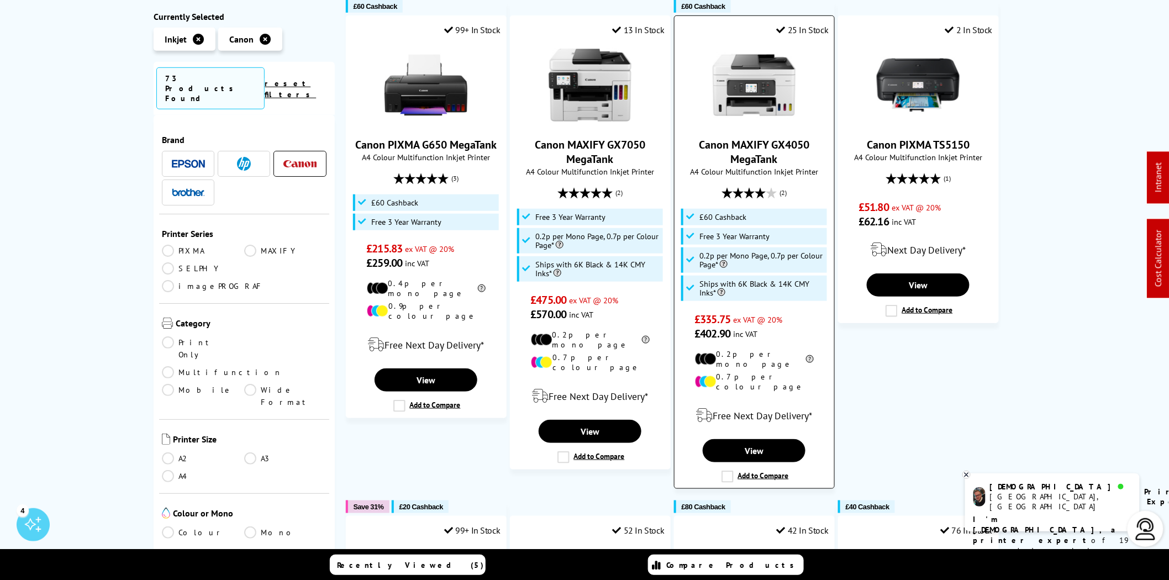
scroll to position [511, 0]
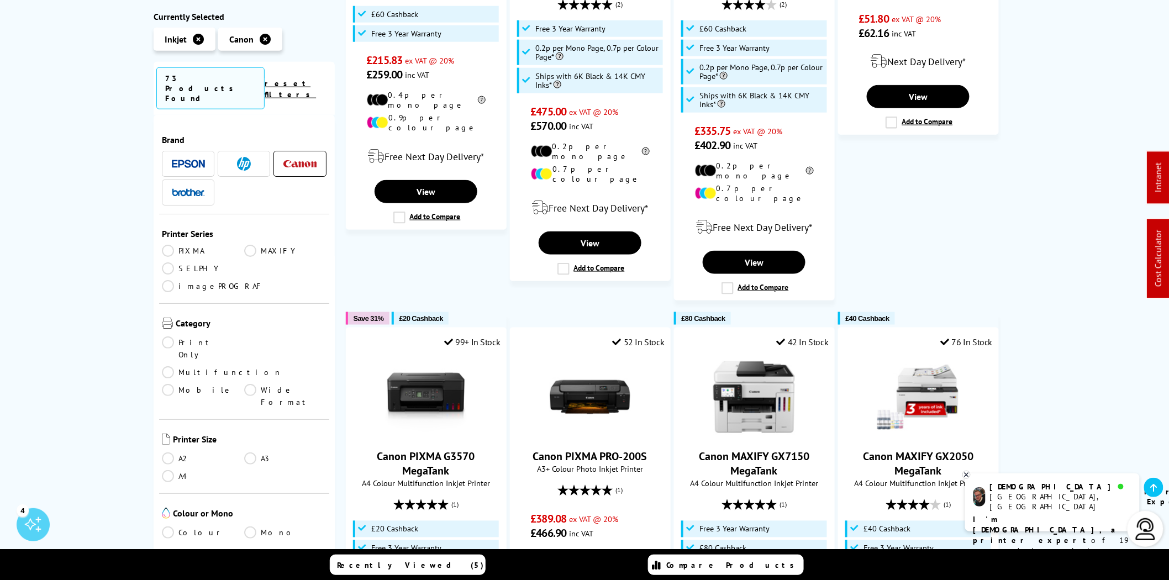
click at [246, 452] on link "A3" at bounding box center [285, 458] width 82 height 12
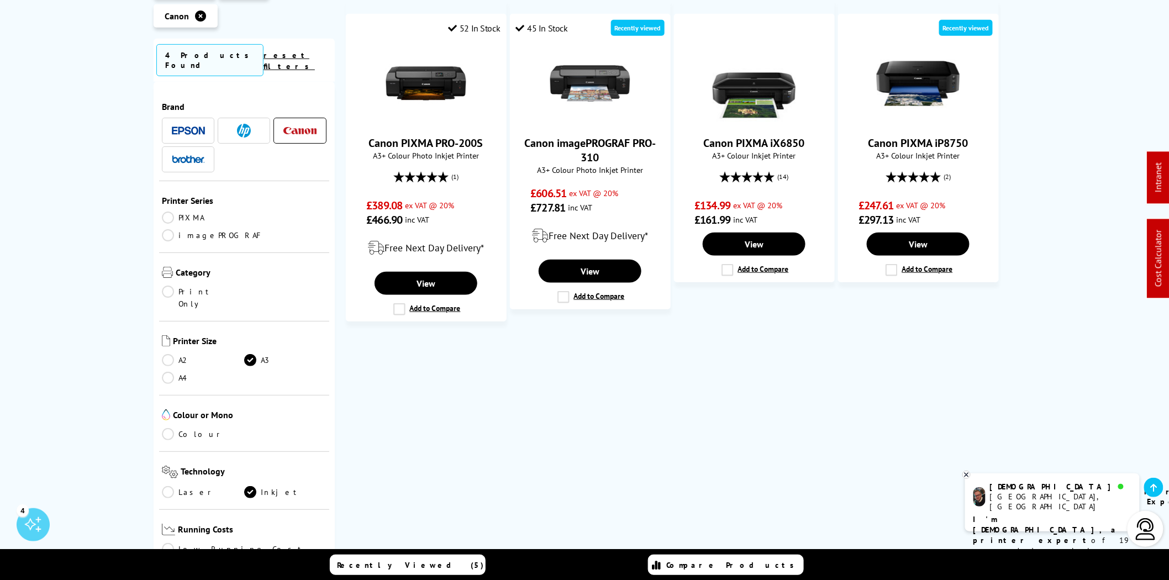
scroll to position [204, 0]
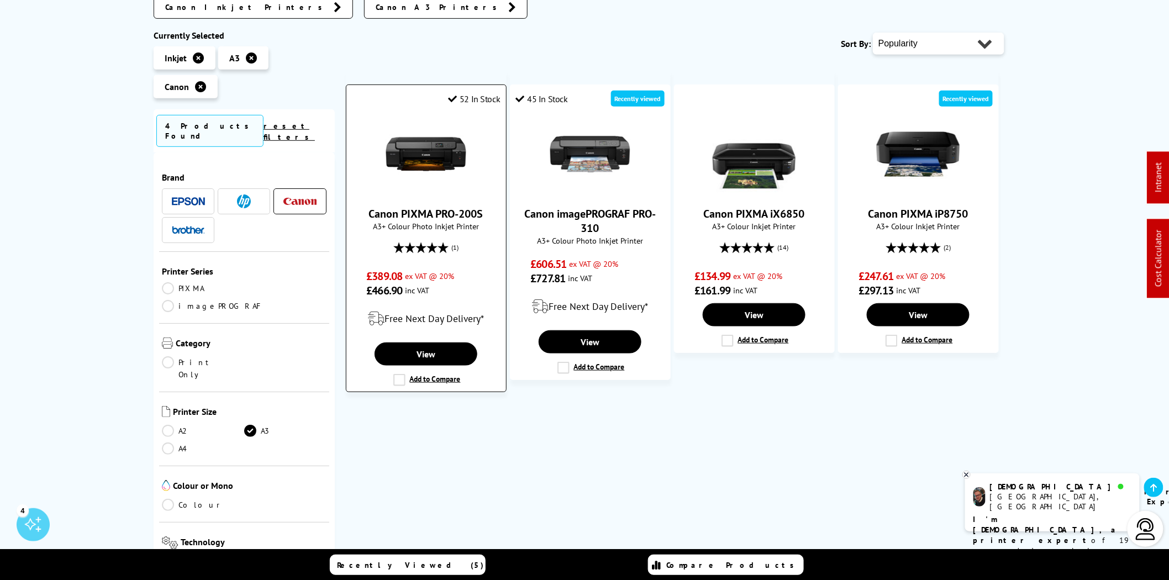
click at [450, 159] on img at bounding box center [425, 154] width 83 height 83
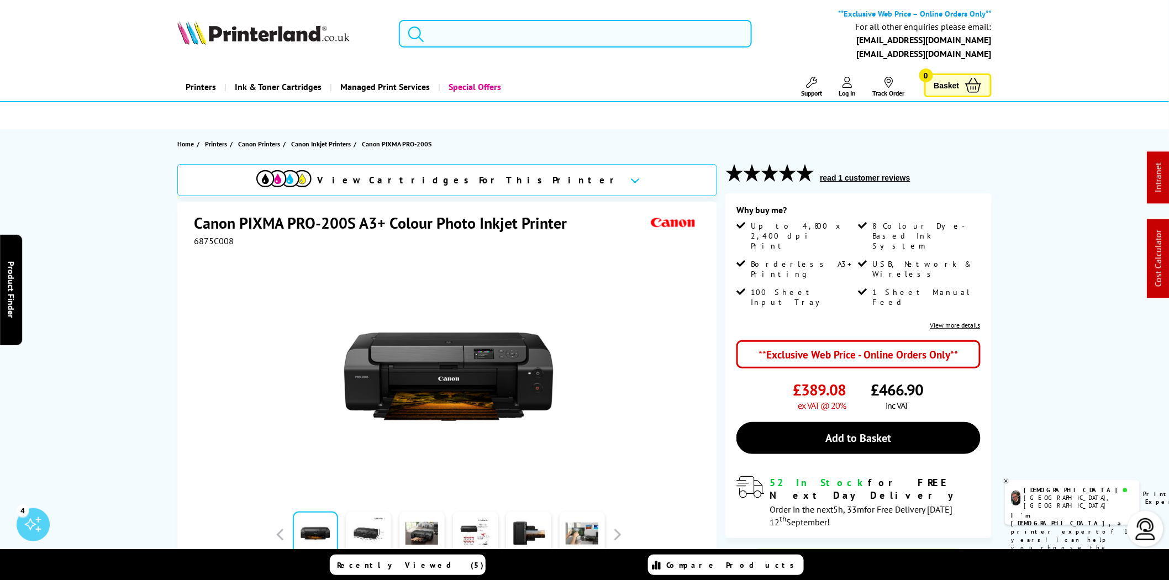
click at [525, 38] on input "search" at bounding box center [575, 34] width 353 height 28
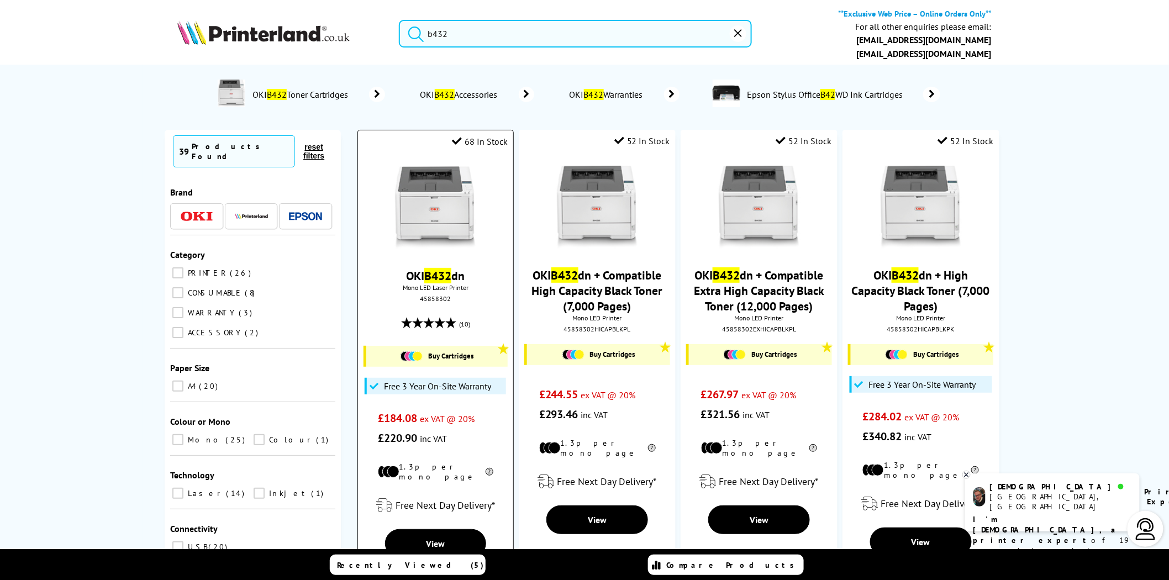
type input "b432"
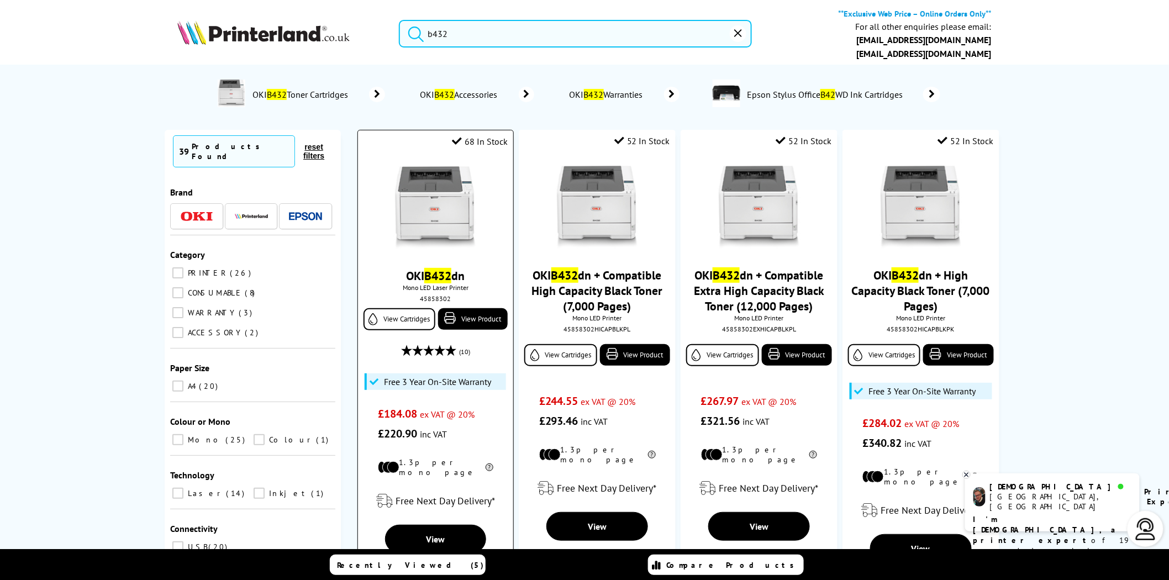
click at [416, 235] on img at bounding box center [435, 207] width 83 height 83
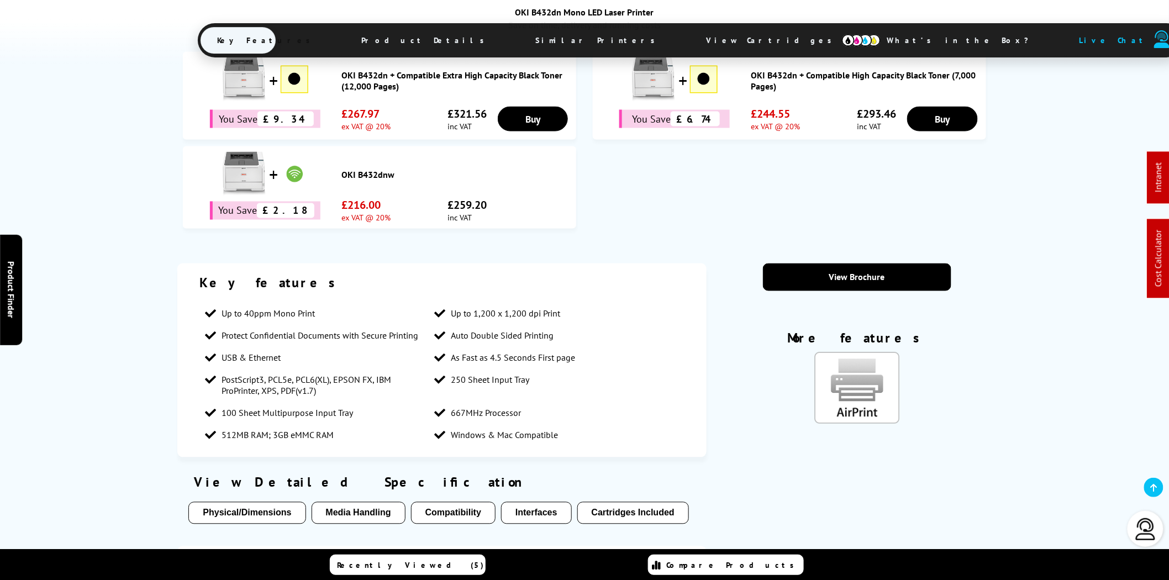
click at [689, 32] on span "View Cartridges" at bounding box center [773, 40] width 169 height 29
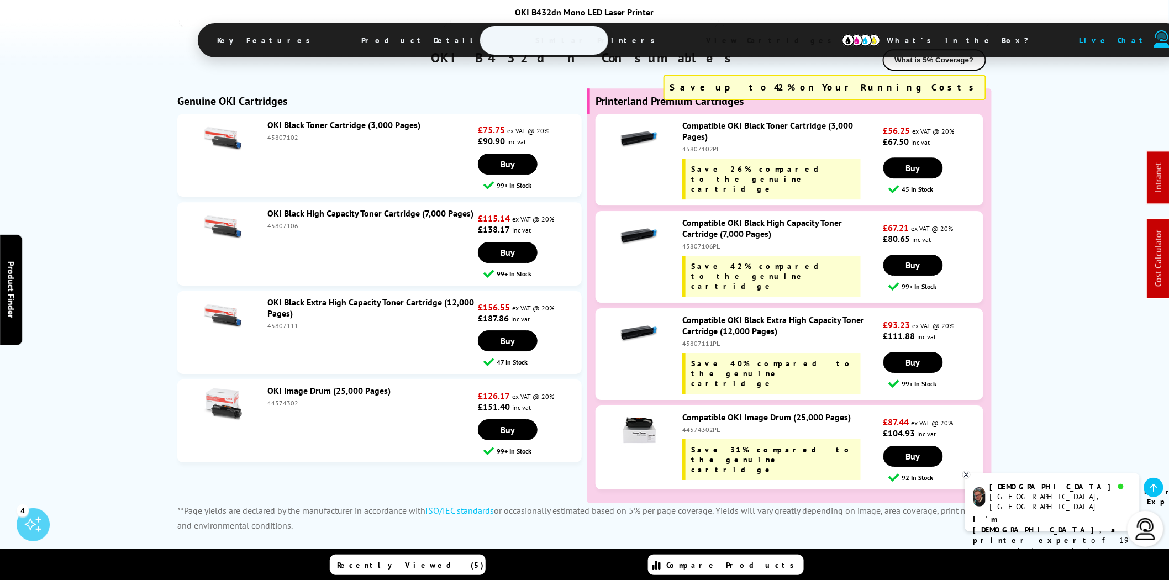
scroll to position [3136, 0]
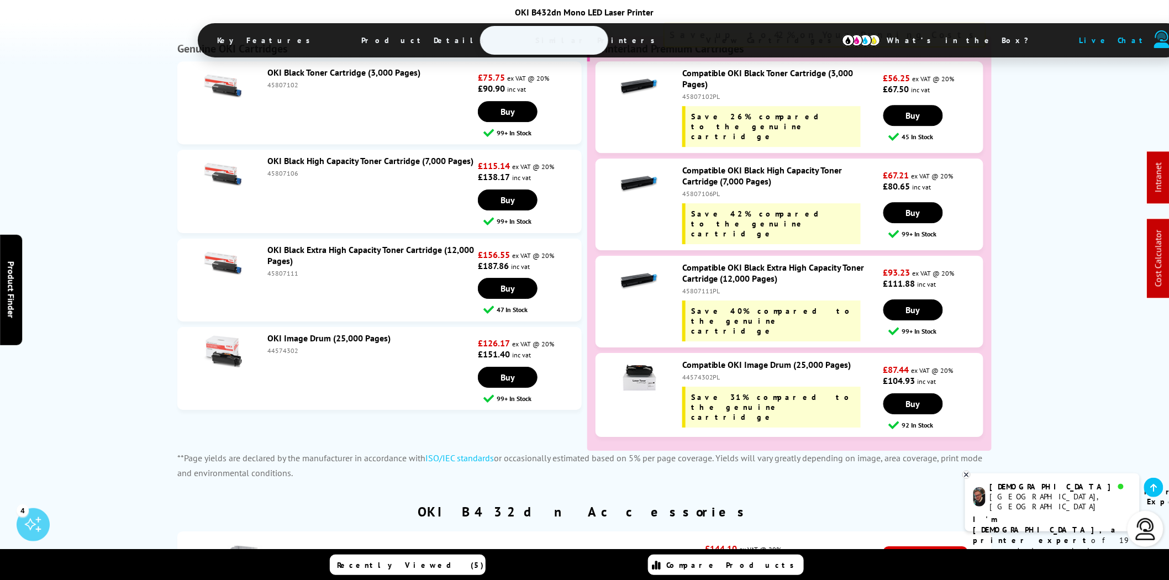
click at [284, 346] on div "44574302" at bounding box center [371, 350] width 208 height 8
copy div "44574302"
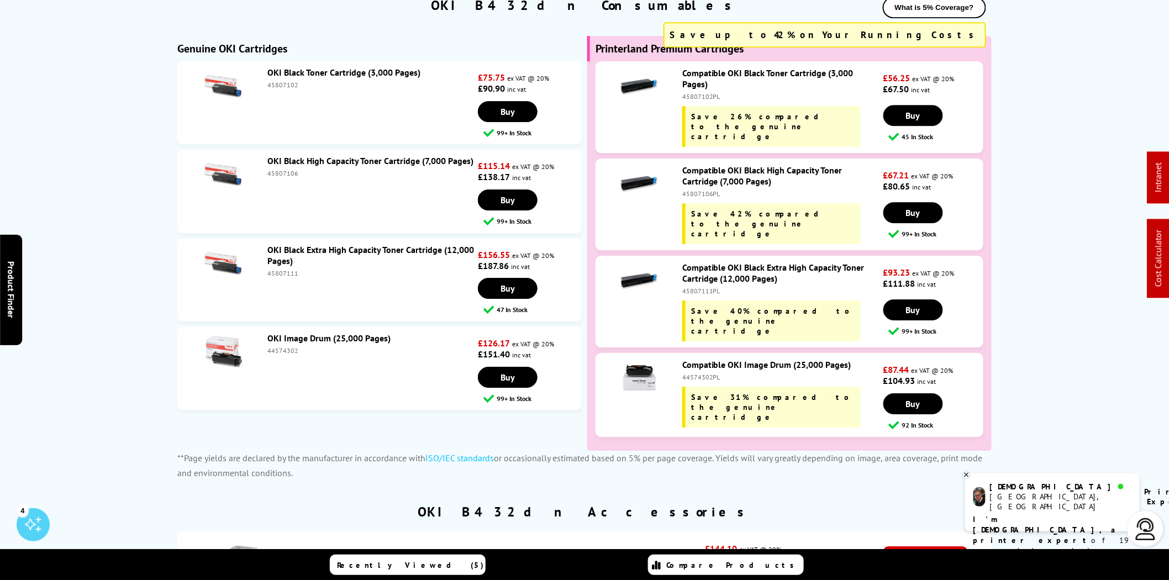
scroll to position [0, 0]
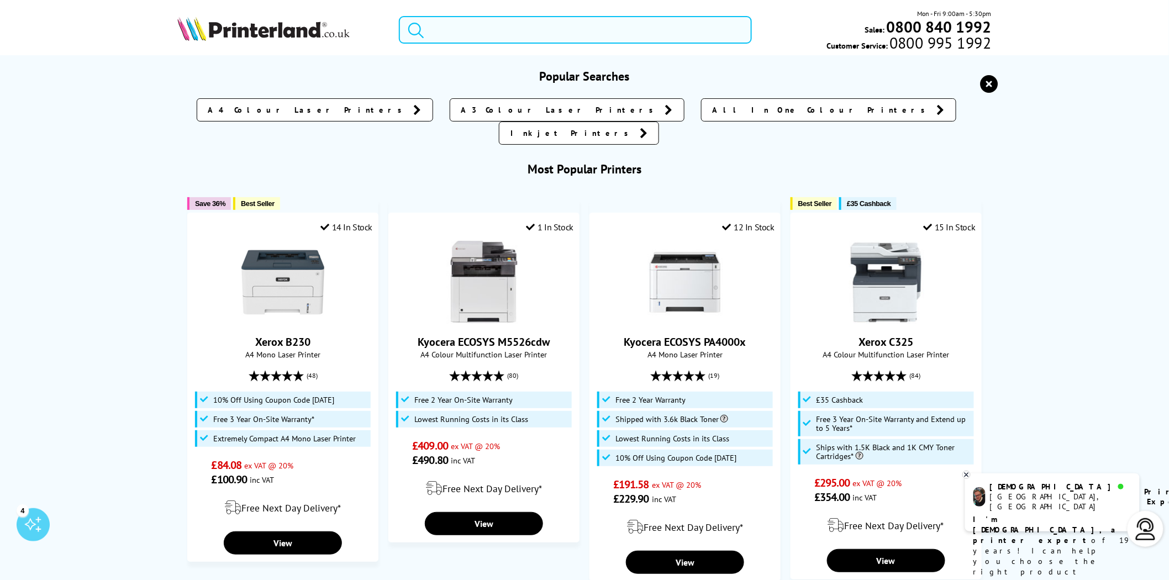
click at [653, 37] on input "search" at bounding box center [575, 30] width 353 height 28
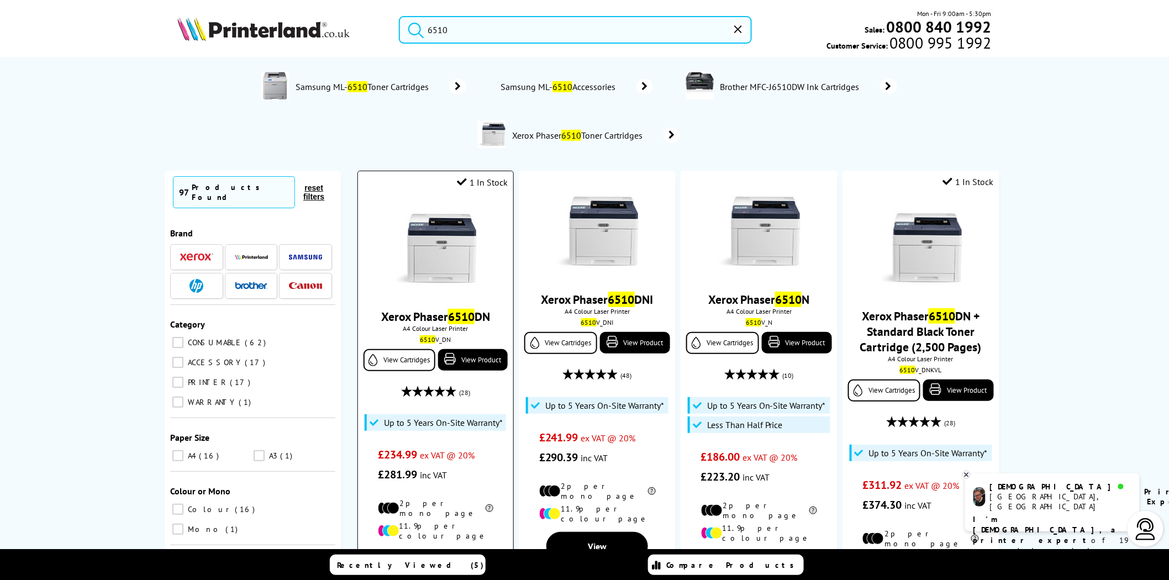
type input "6510"
click at [445, 251] on img at bounding box center [435, 248] width 83 height 83
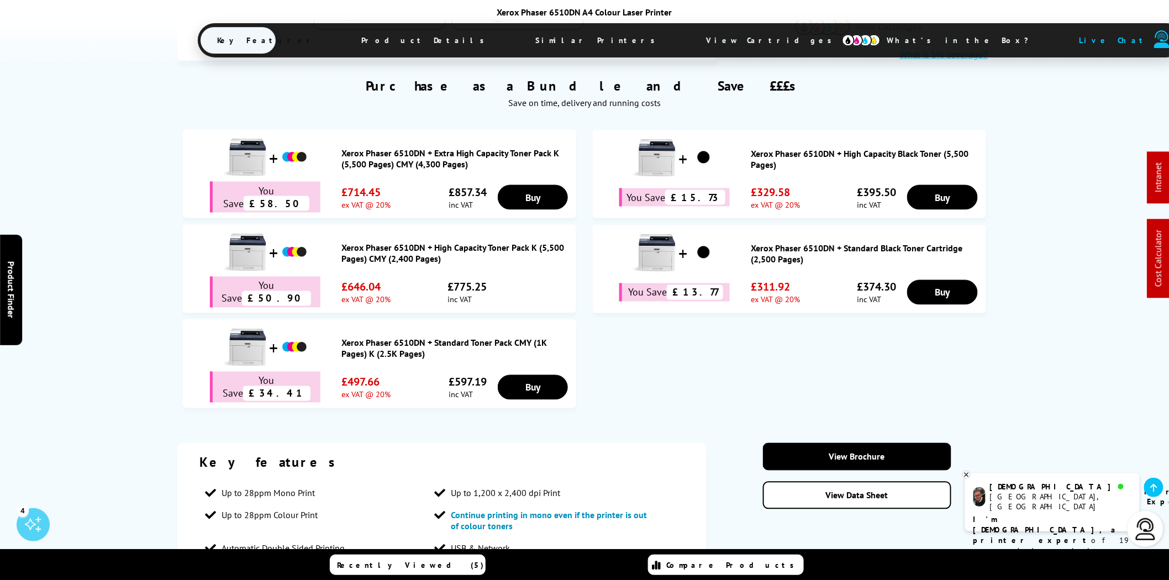
scroll to position [716, 0]
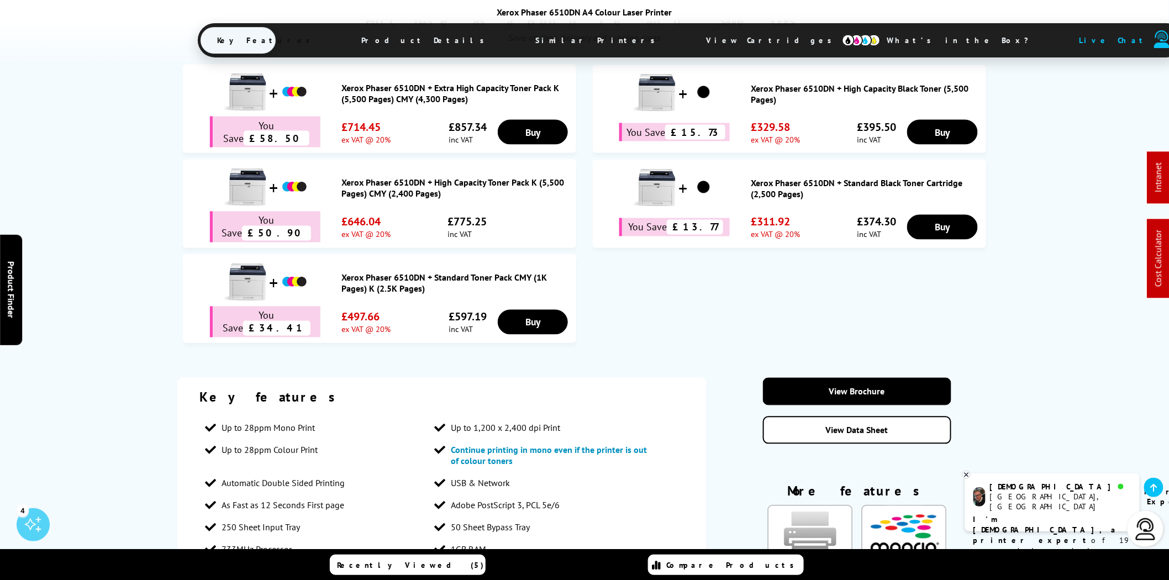
click at [689, 40] on span "View Cartridges" at bounding box center [773, 40] width 169 height 29
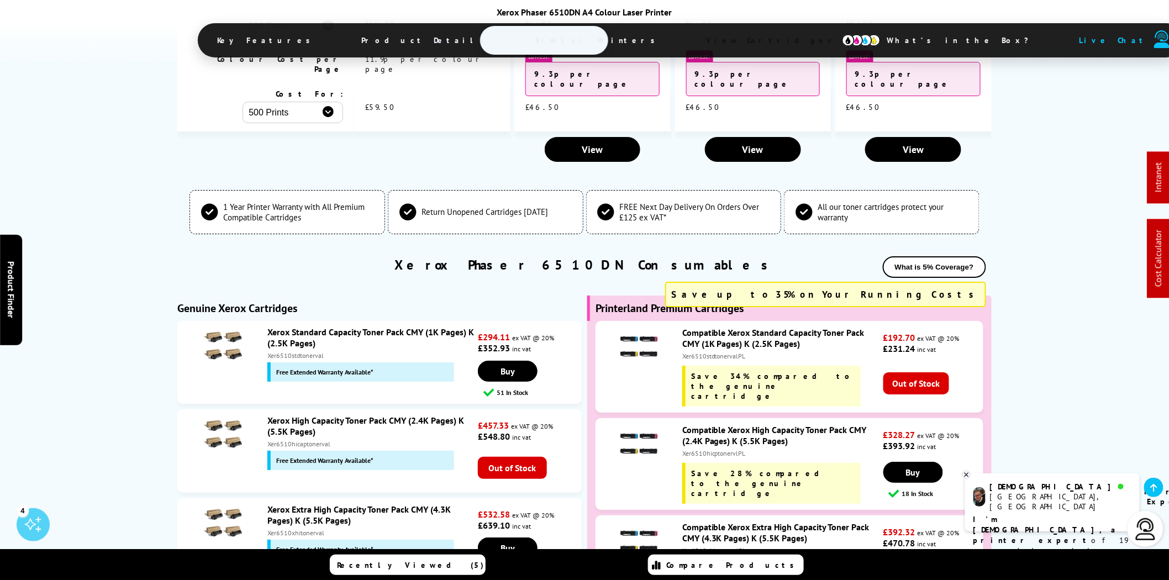
scroll to position [4131, 0]
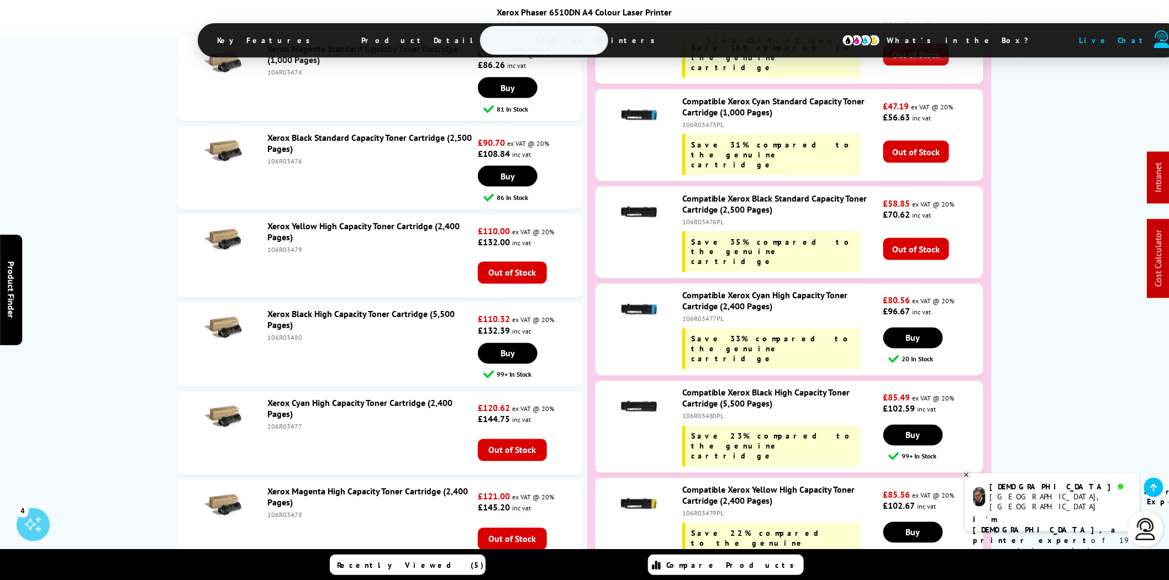
copy div "106R03478PL"
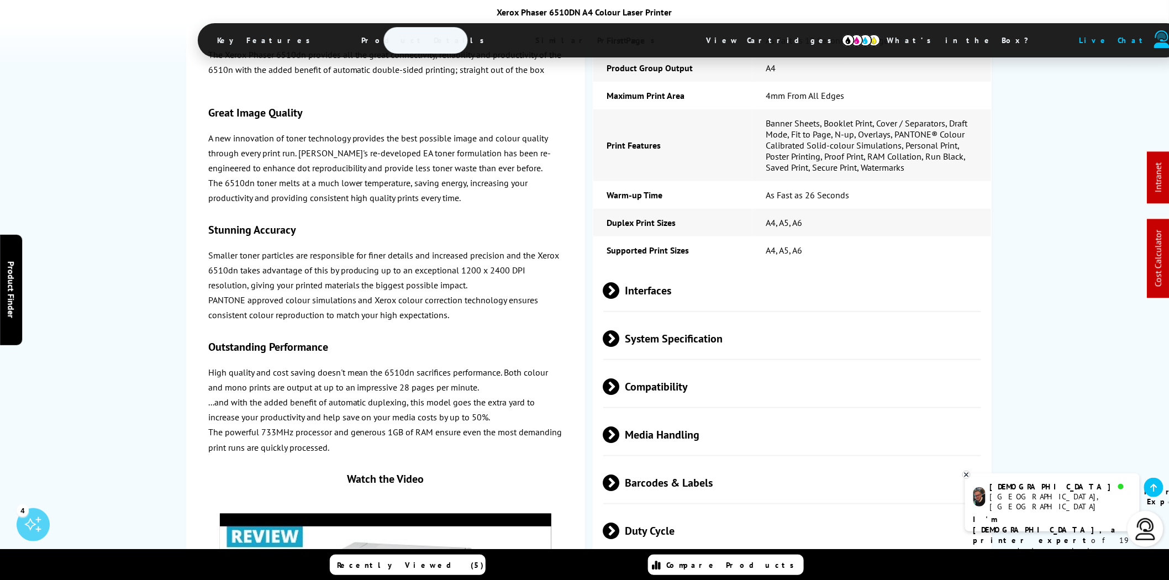
scroll to position [1676, 0]
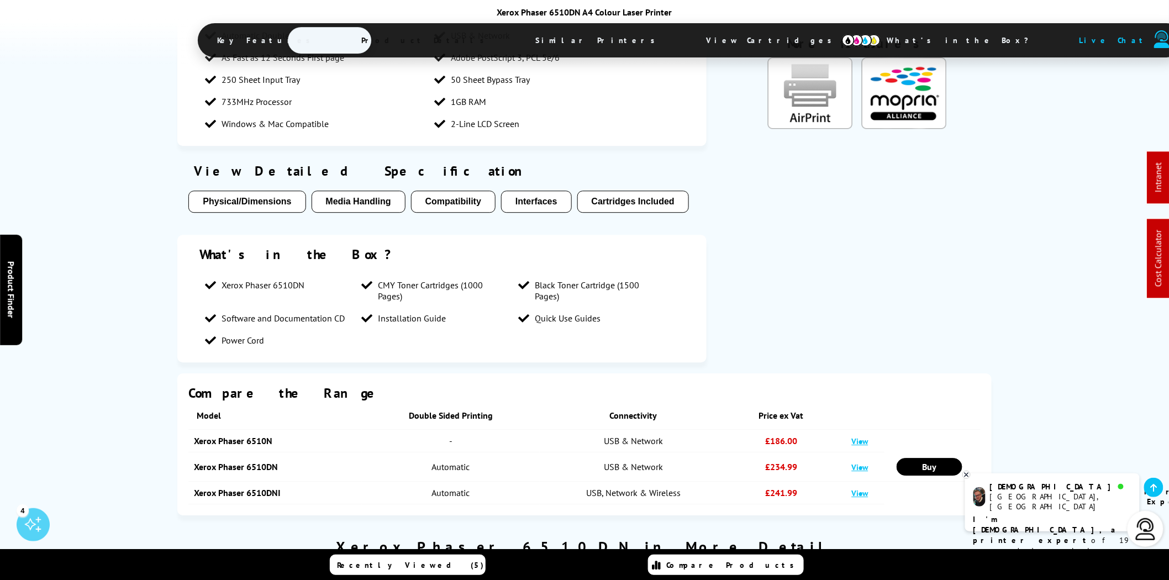
click at [689, 52] on span "View Cartridges" at bounding box center [773, 40] width 169 height 29
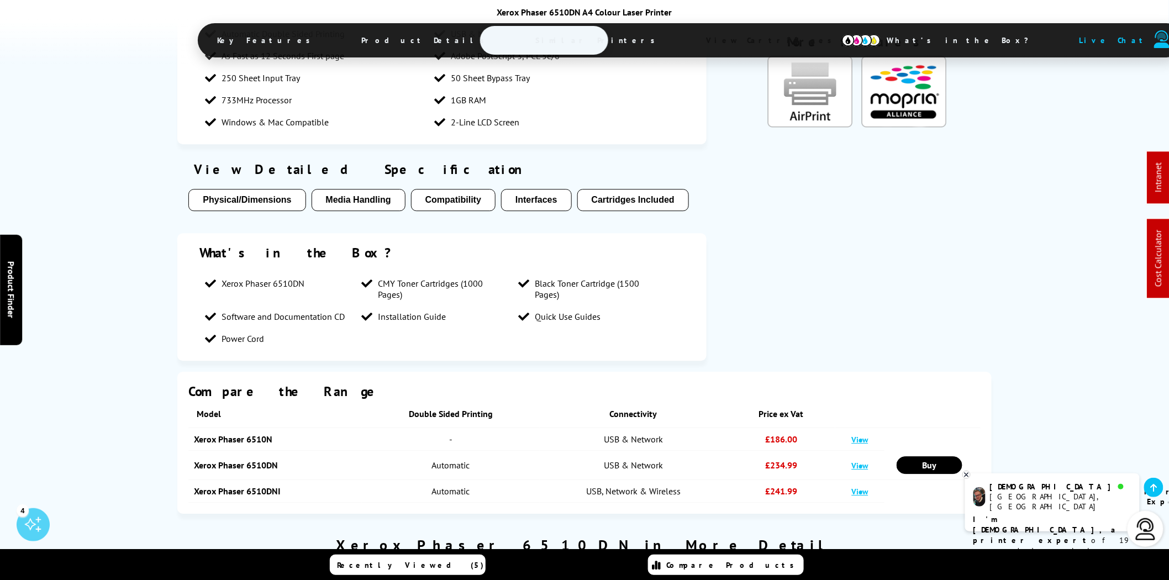
click at [842, 41] on img at bounding box center [861, 40] width 39 height 12
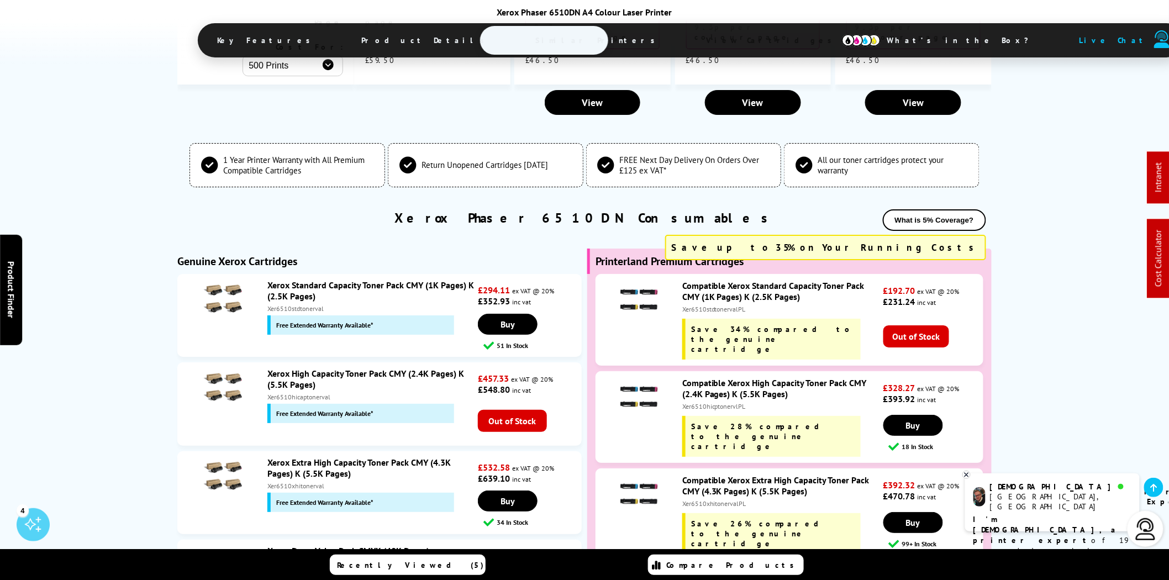
scroll to position [4176, 0]
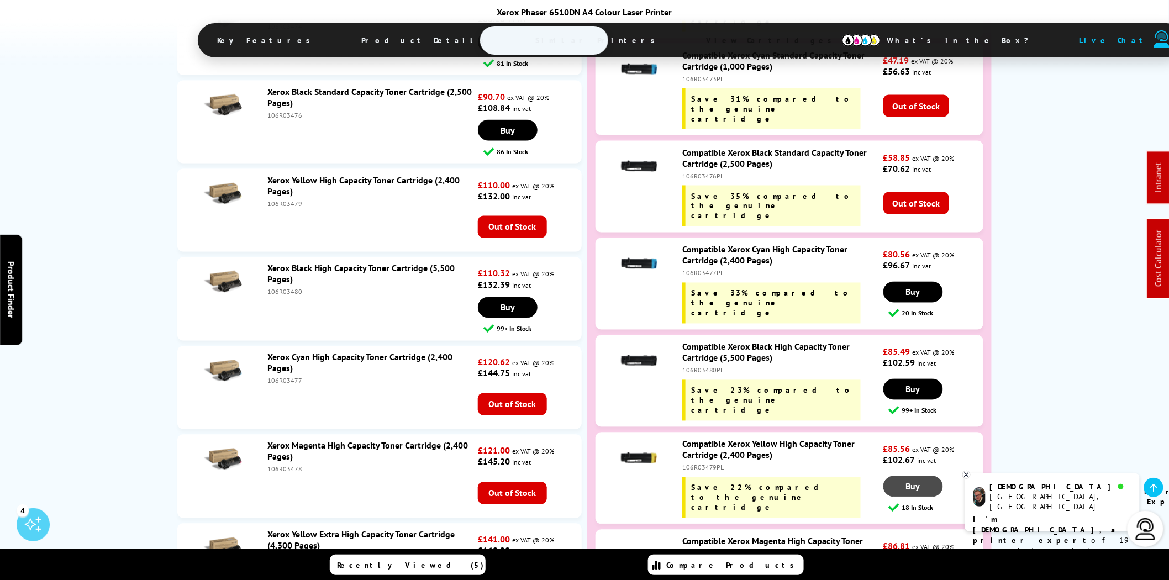
click at [903, 476] on link "Buy" at bounding box center [913, 486] width 60 height 21
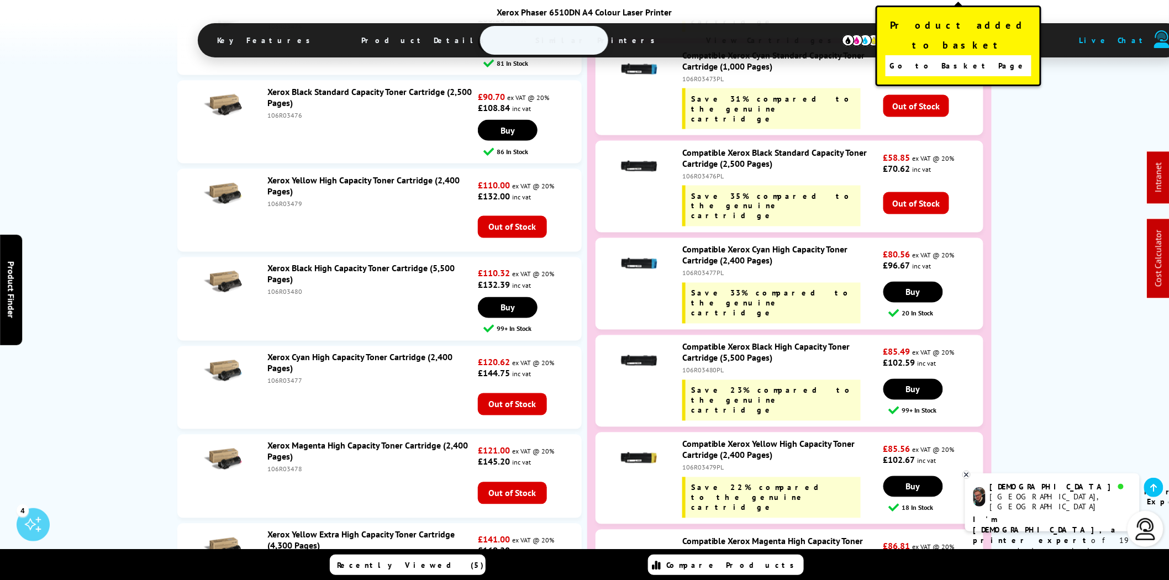
click at [973, 58] on span "Go to Basket Page" at bounding box center [958, 65] width 138 height 15
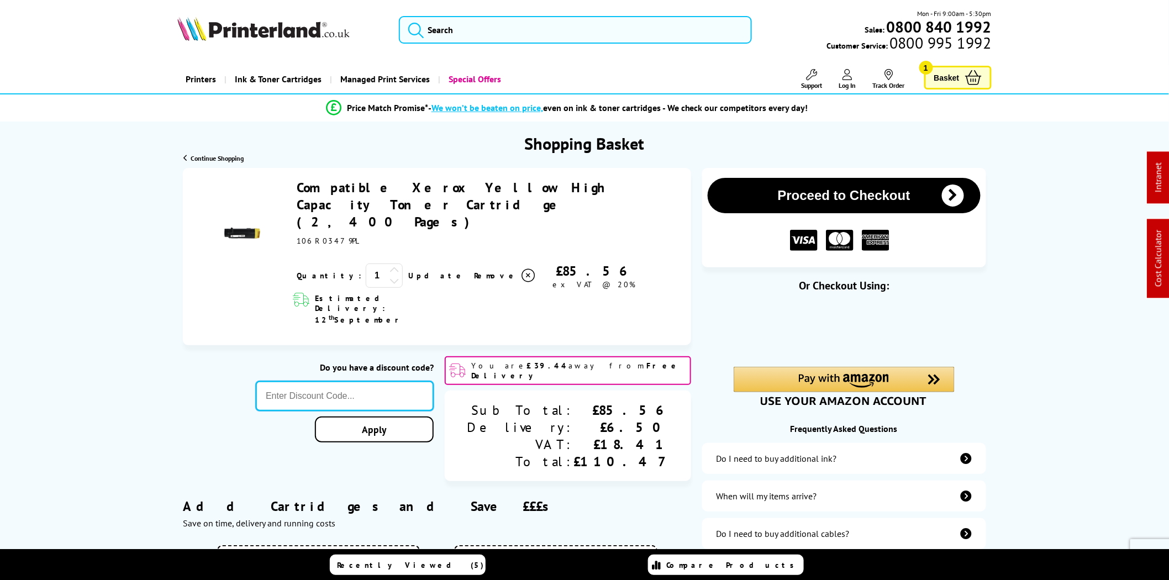
click at [432, 381] on input "text" at bounding box center [345, 396] width 178 height 30
type input "DW10"
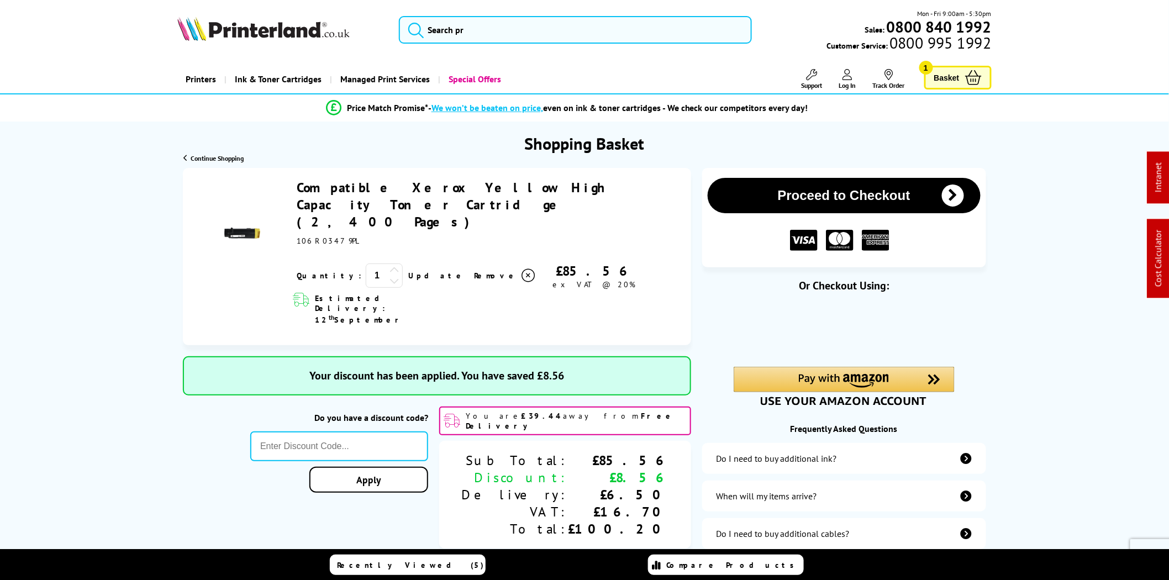
click at [474, 267] on link "Remove" at bounding box center [505, 275] width 62 height 17
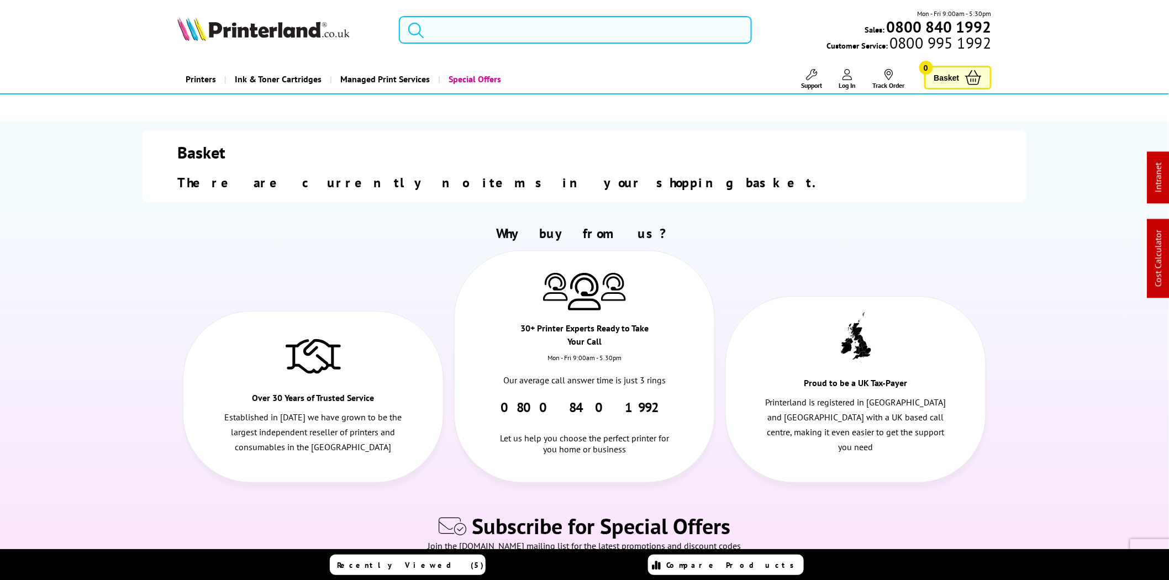
click at [451, 31] on input "search" at bounding box center [575, 30] width 353 height 28
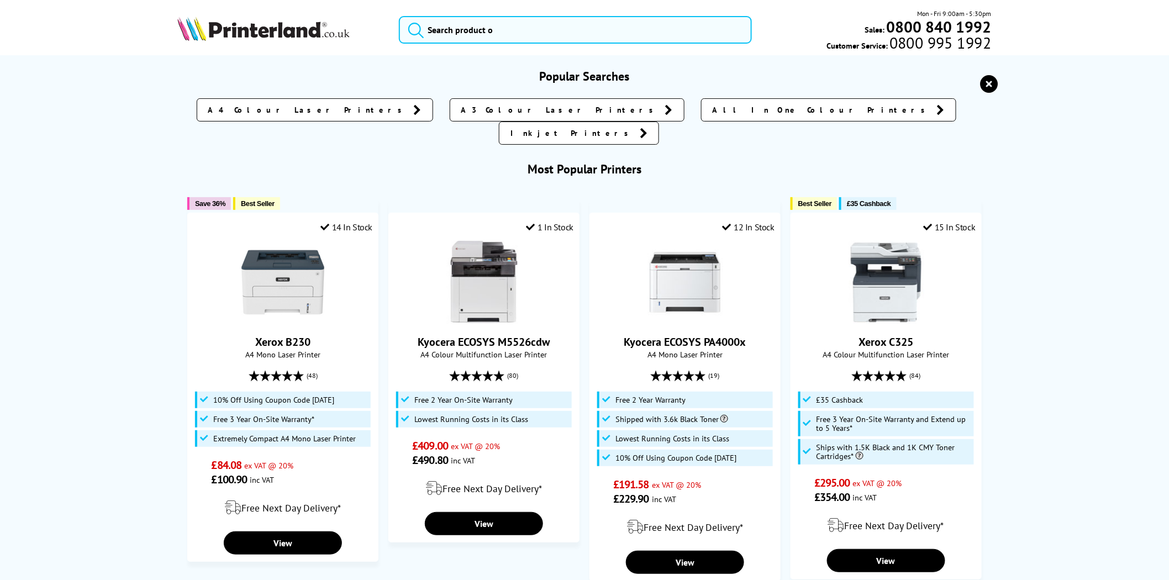
drag, startPoint x: 286, startPoint y: 23, endPoint x: 360, endPoint y: 2, distance: 77.5
click at [286, 23] on img at bounding box center [263, 29] width 172 height 24
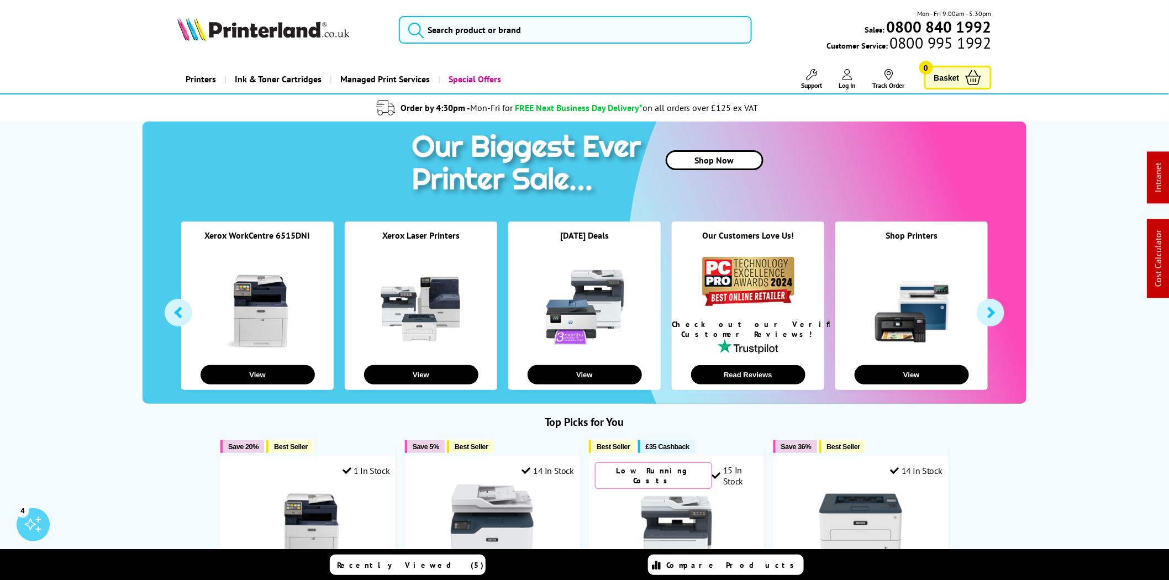
click at [808, 75] on icon at bounding box center [811, 74] width 11 height 11
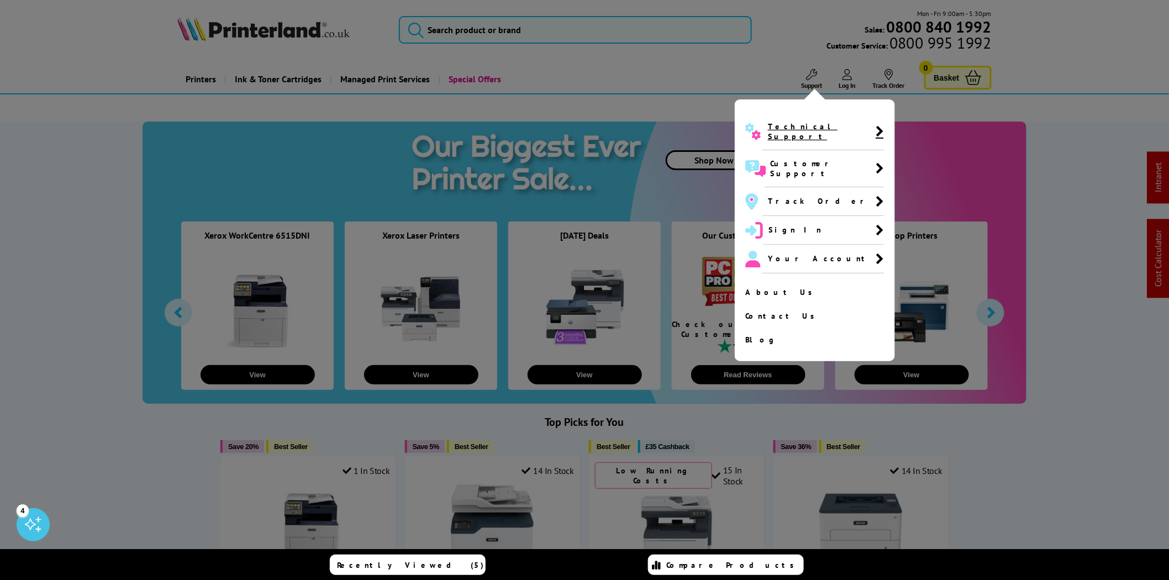
click at [777, 129] on span "Technical Support" at bounding box center [822, 132] width 108 height 20
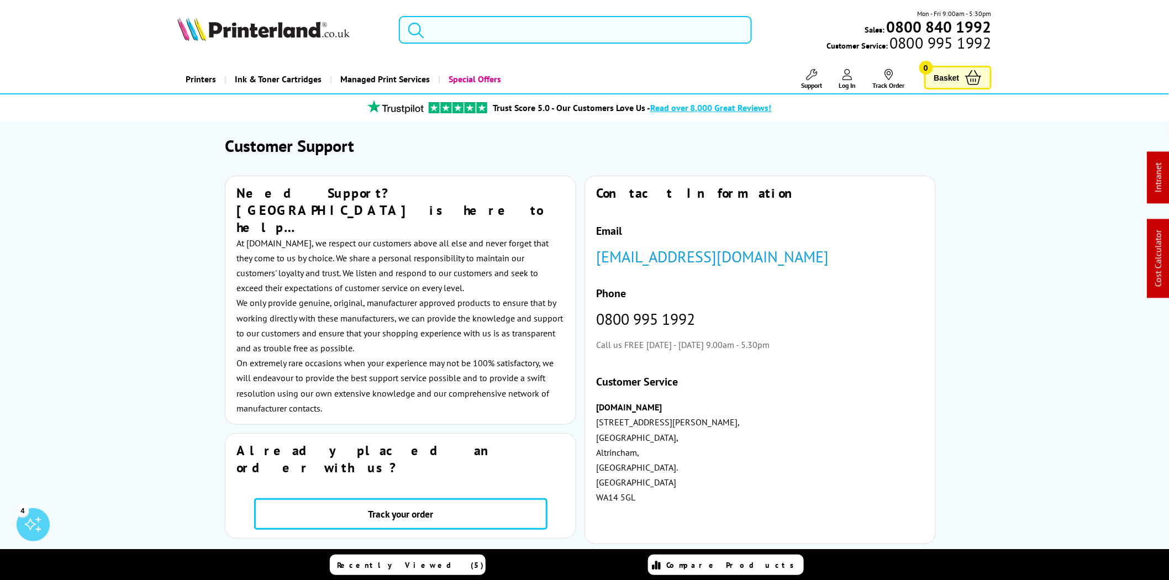
click at [474, 31] on input "search" at bounding box center [575, 30] width 353 height 28
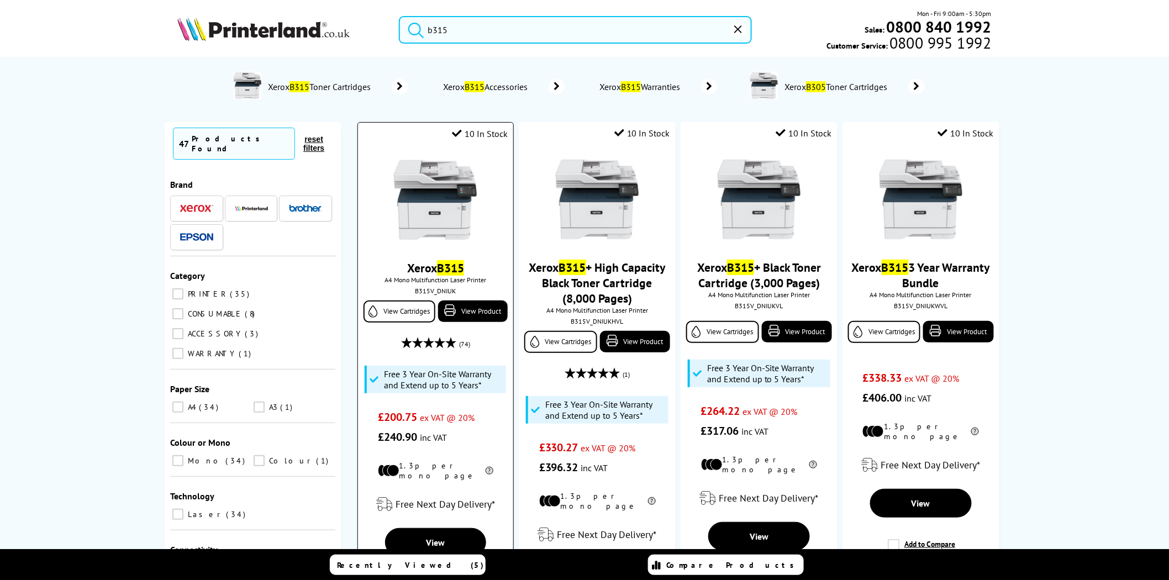
type input "b315"
click at [456, 221] on img at bounding box center [435, 200] width 83 height 83
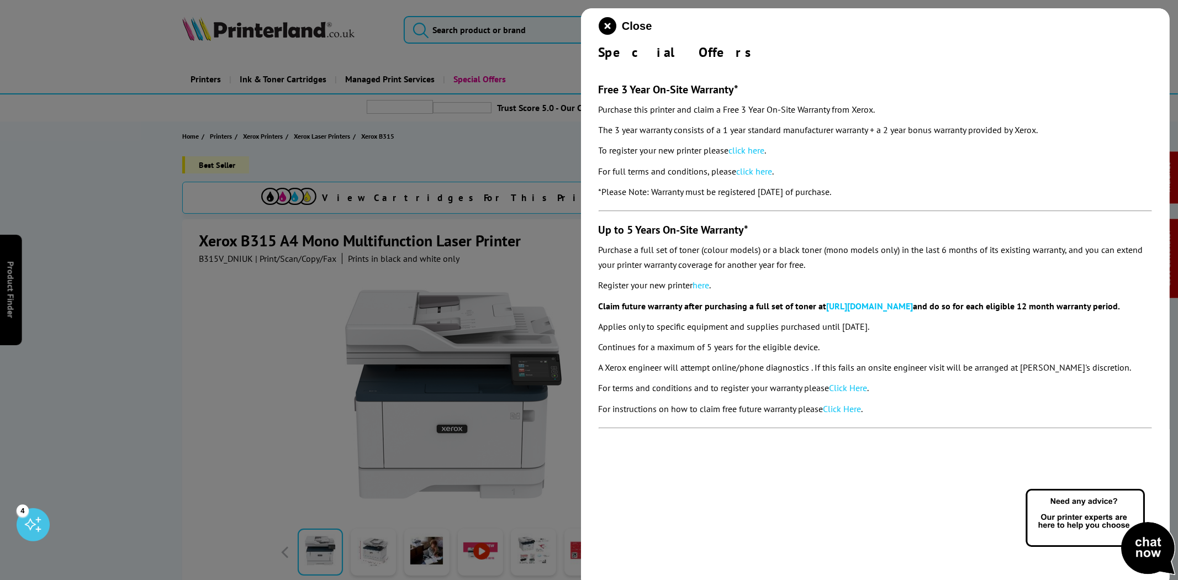
drag, startPoint x: 893, startPoint y: 193, endPoint x: 595, endPoint y: 84, distance: 317.7
click at [595, 84] on div "Close Special Offers Free 3 Year On-Site Warranty* Purchase this printer and cl…" at bounding box center [875, 298] width 589 height 580
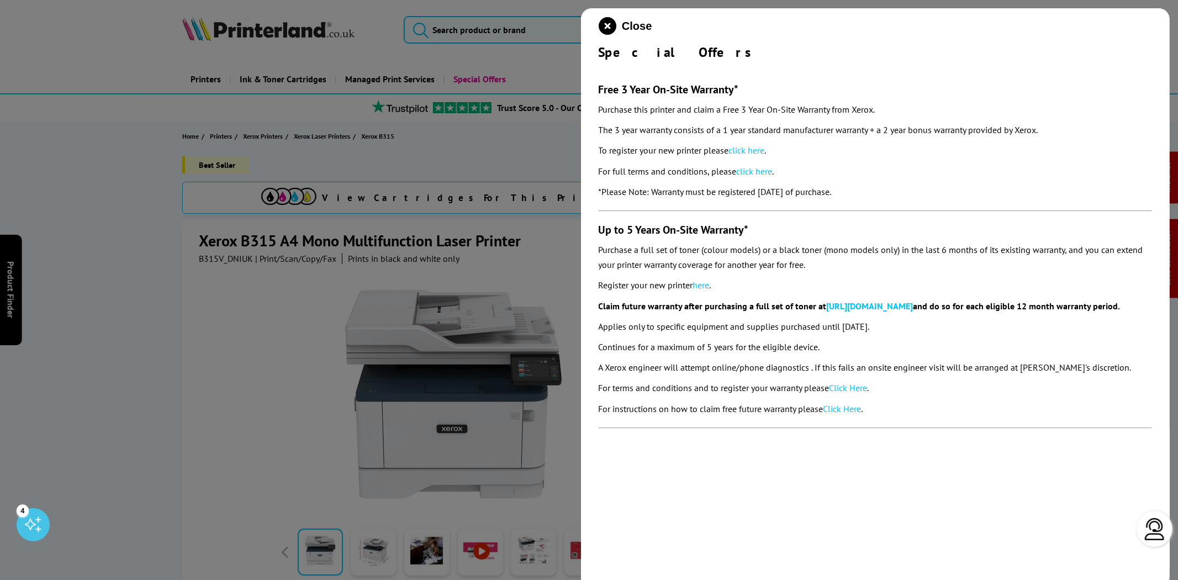
copy section "Free 3 Year On-Site Warranty* Purchase this printer and claim a Free 3 Year On-…"
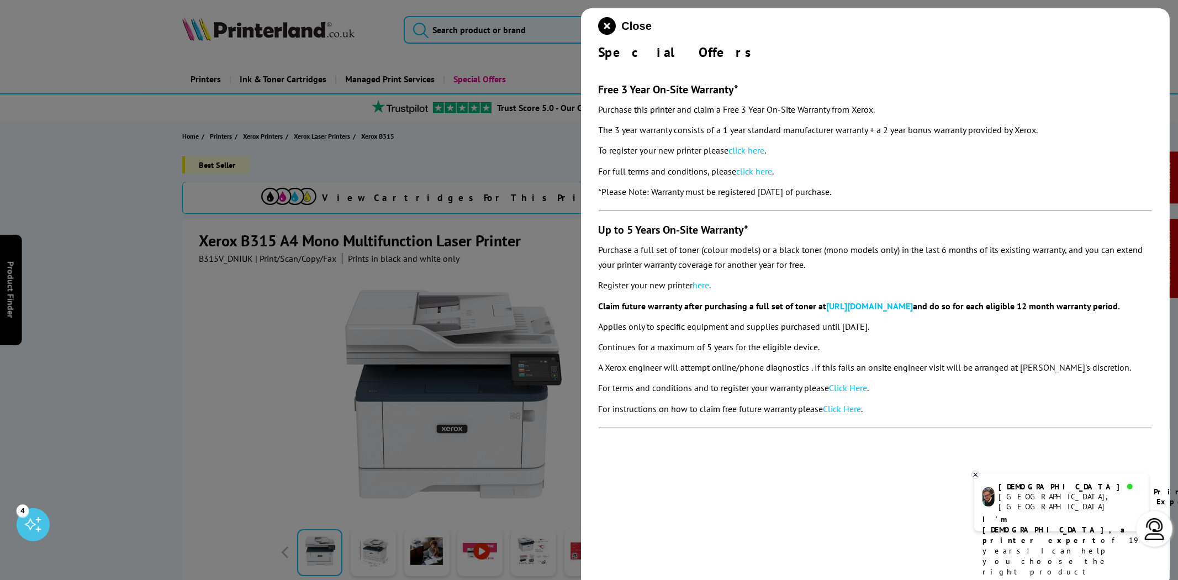
click at [763, 150] on link "click here" at bounding box center [747, 150] width 36 height 11
click at [604, 28] on icon "close modal" at bounding box center [608, 26] width 18 height 18
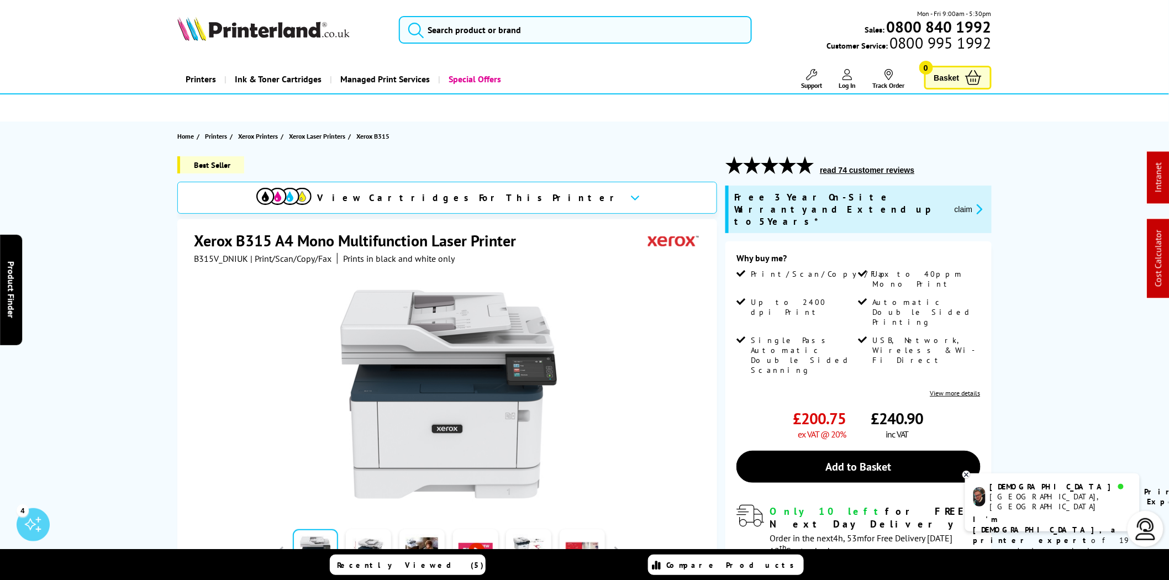
drag, startPoint x: 288, startPoint y: 29, endPoint x: 283, endPoint y: 25, distance: 6.3
click at [288, 29] on img at bounding box center [263, 29] width 172 height 24
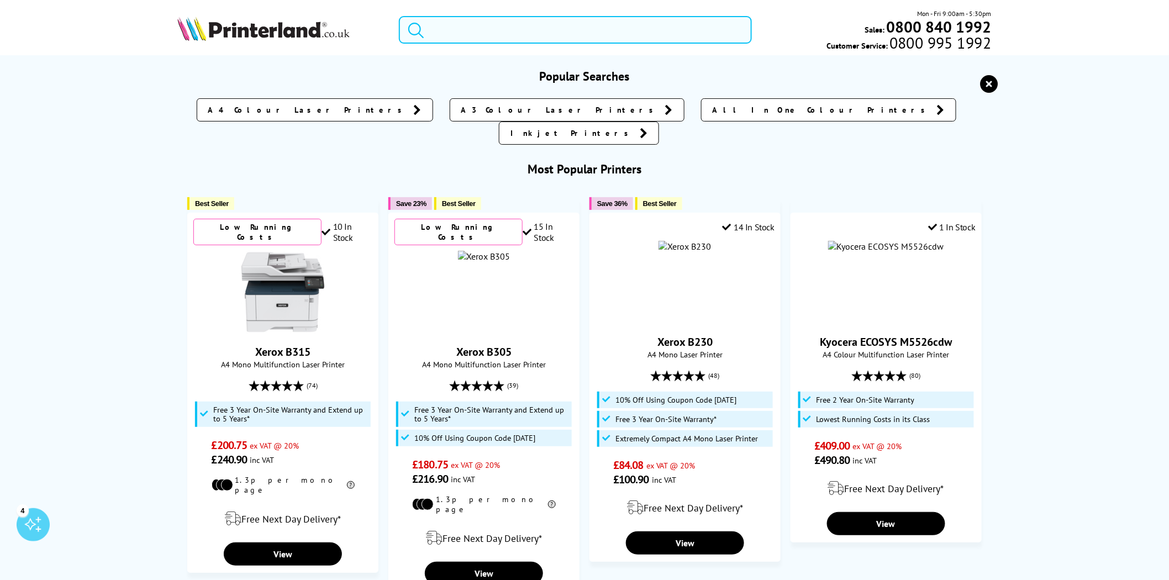
click at [476, 36] on input "search" at bounding box center [575, 30] width 353 height 28
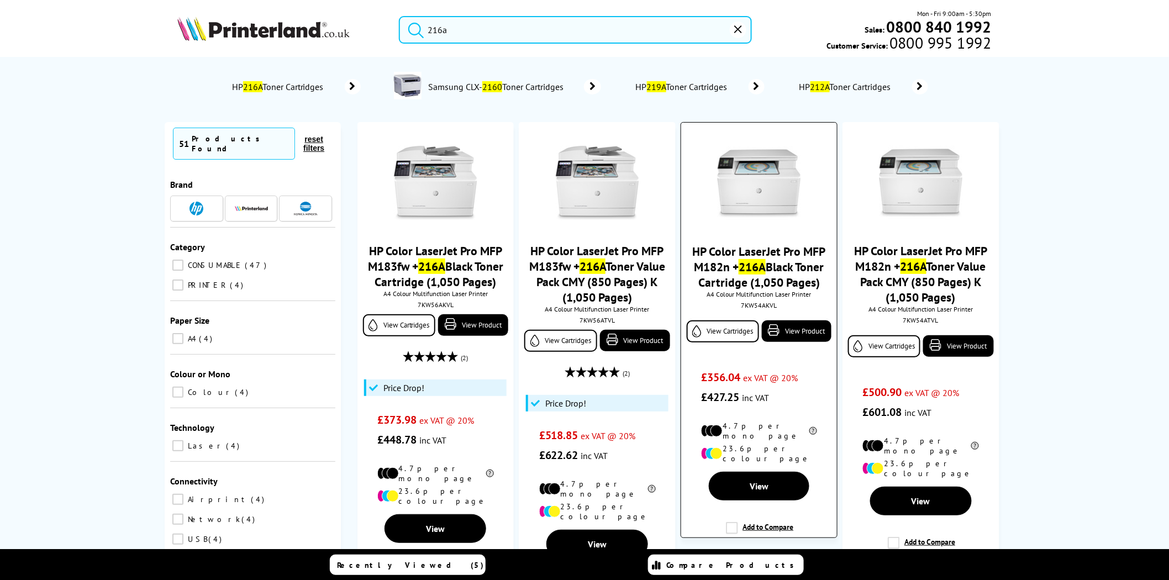
type input "216a"
click at [743, 177] on img at bounding box center [759, 183] width 83 height 83
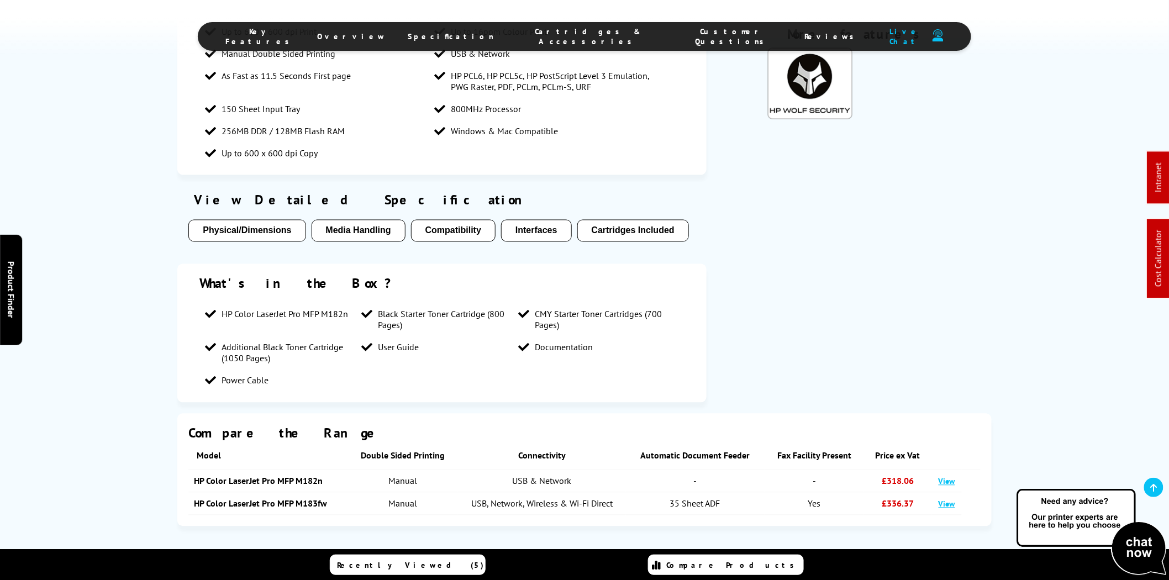
scroll to position [714, 0]
click at [581, 28] on li "Cartridges & Accessories" at bounding box center [588, 37] width 167 height 20
click at [581, 34] on span "Cartridges & Accessories" at bounding box center [588, 37] width 145 height 20
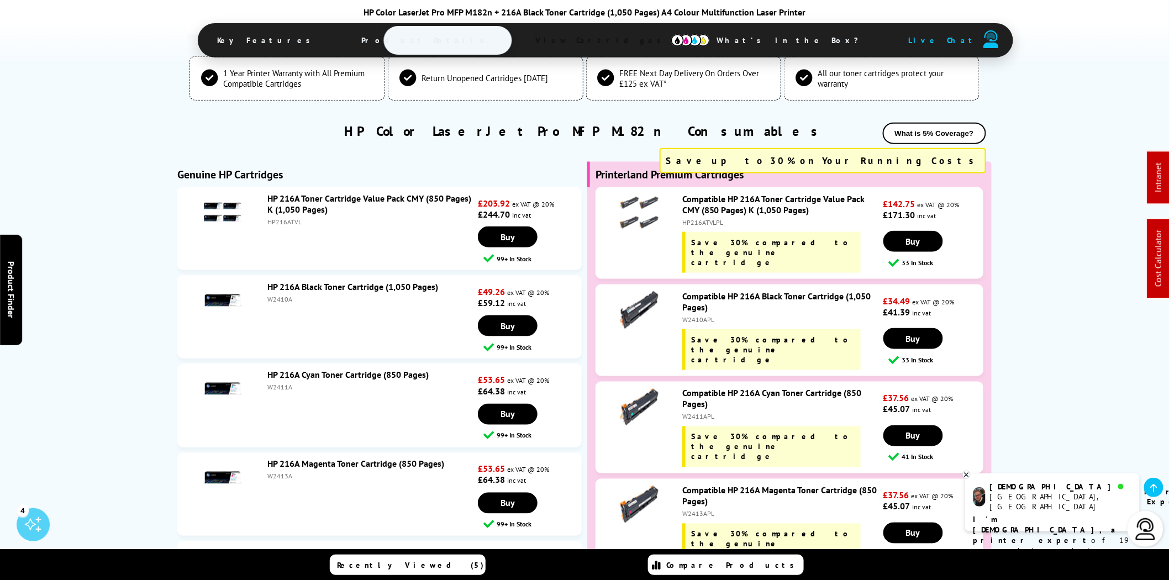
scroll to position [2259, 0]
